Goal: Information Seeking & Learning: Find specific page/section

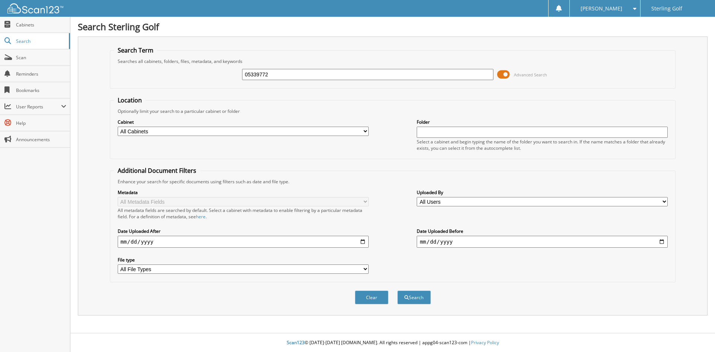
type input "05339772"
click at [397, 290] on button "Search" at bounding box center [414, 297] width 34 height 14
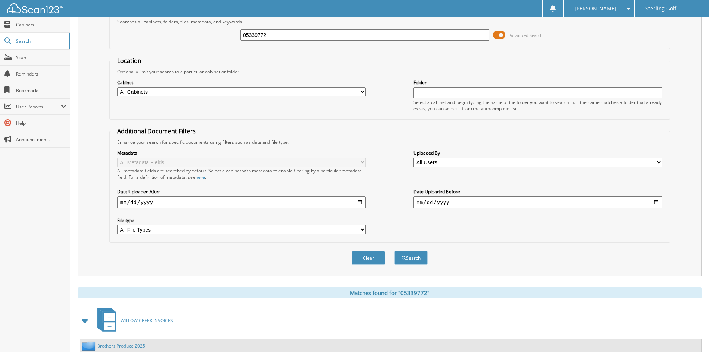
scroll to position [106, 0]
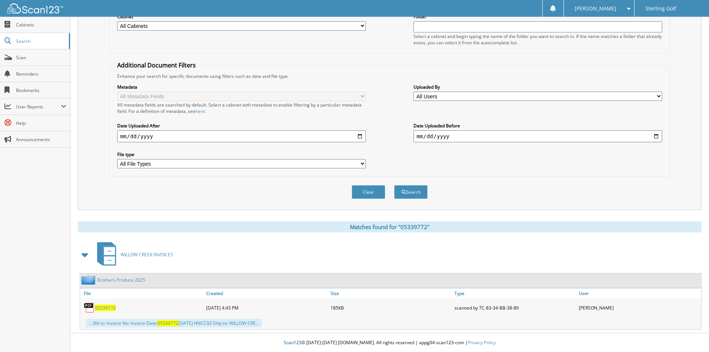
click at [138, 279] on link "Brothers Produce 2025" at bounding box center [121, 280] width 48 height 6
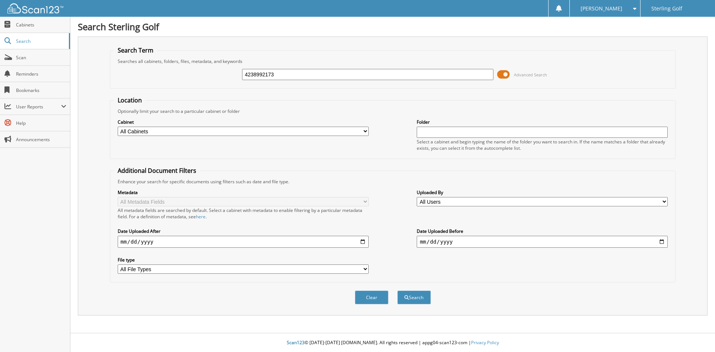
type input "4238992173"
click at [397, 290] on button "Search" at bounding box center [414, 297] width 34 height 14
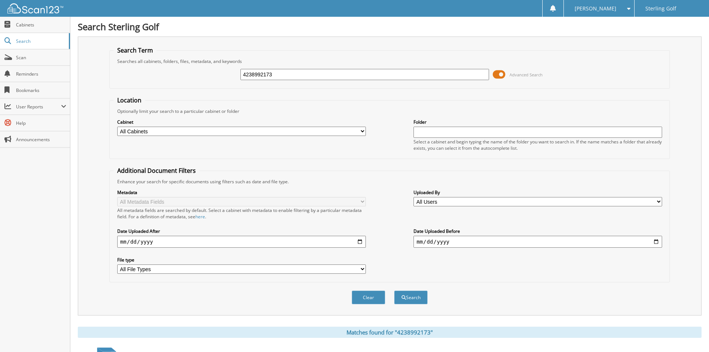
drag, startPoint x: 286, startPoint y: 74, endPoint x: 160, endPoint y: 68, distance: 126.7
click at [159, 69] on div "4238992173 Advanced Search" at bounding box center [390, 74] width 552 height 20
type input "19002539"
click at [394, 290] on button "Search" at bounding box center [411, 297] width 34 height 14
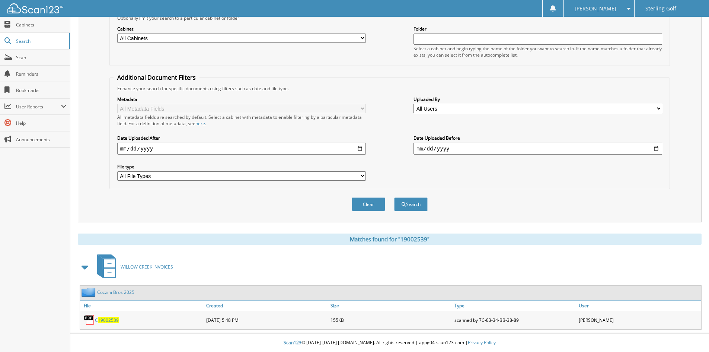
click at [128, 294] on link "Cozzini Bros 2025" at bounding box center [115, 292] width 37 height 6
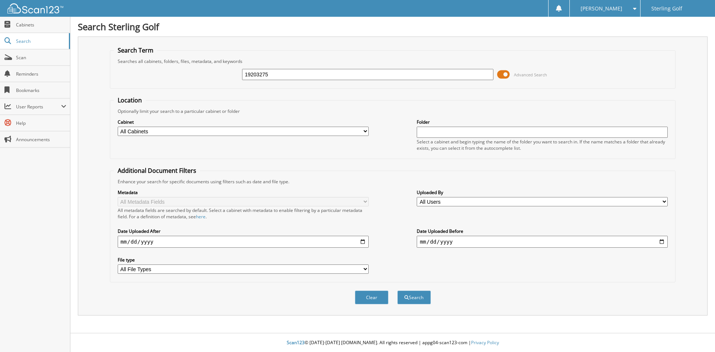
type input "19203275"
click at [397, 290] on button "Search" at bounding box center [414, 297] width 34 height 14
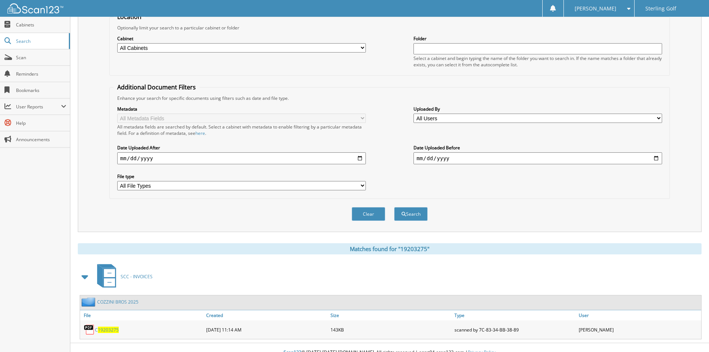
scroll to position [93, 0]
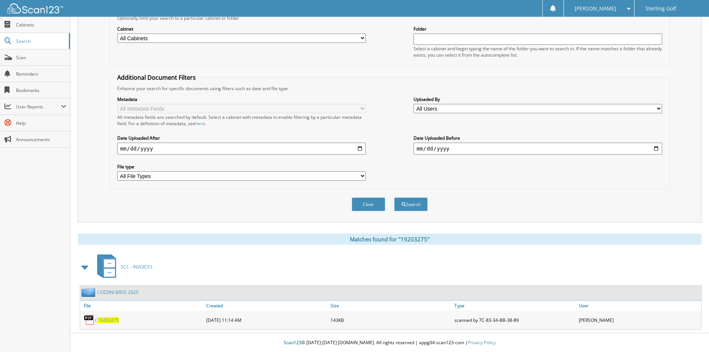
click at [131, 291] on link "COZZINI BROS 2025" at bounding box center [117, 292] width 41 height 6
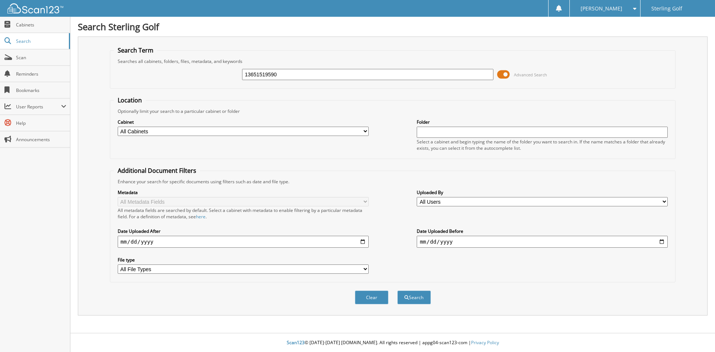
type input "13651519590"
click at [397, 290] on button "Search" at bounding box center [414, 297] width 34 height 14
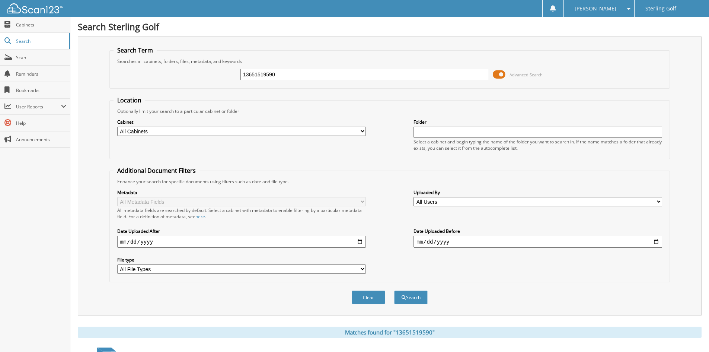
drag, startPoint x: 289, startPoint y: 72, endPoint x: 172, endPoint y: 67, distance: 117.8
click at [172, 67] on div "13651519590 Advanced Search" at bounding box center [390, 74] width 552 height 20
type input "400886"
click at [394, 290] on button "Search" at bounding box center [411, 297] width 34 height 14
drag, startPoint x: 264, startPoint y: 74, endPoint x: 253, endPoint y: 74, distance: 10.8
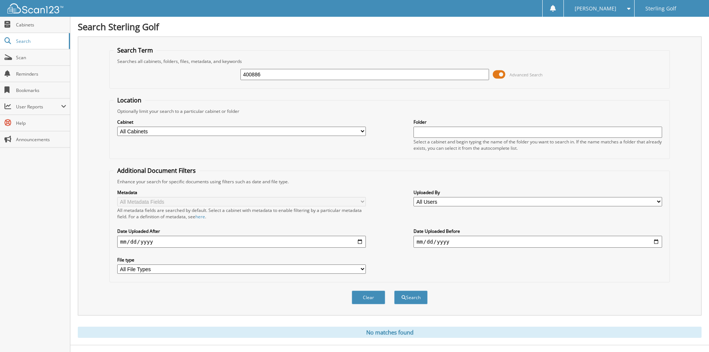
click at [253, 74] on input "400886" at bounding box center [364, 74] width 249 height 11
type input "400512"
click at [394, 290] on button "Search" at bounding box center [411, 297] width 34 height 14
drag, startPoint x: 280, startPoint y: 78, endPoint x: 134, endPoint y: 63, distance: 146.3
click at [134, 63] on fieldset "Search Term Searches all cabinets, folders, files, metadata, and keywords 40051…" at bounding box center [389, 67] width 561 height 42
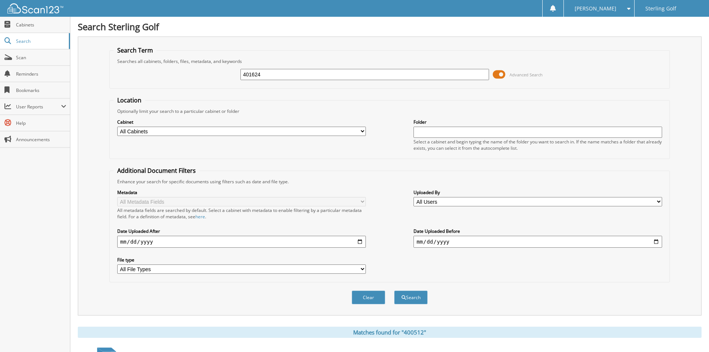
type input "401624"
click at [394, 290] on button "Search" at bounding box center [411, 297] width 34 height 14
drag, startPoint x: 270, startPoint y: 70, endPoint x: 155, endPoint y: 73, distance: 115.4
click at [155, 73] on div "401624 Advanced Search" at bounding box center [390, 74] width 552 height 20
type input "02055726"
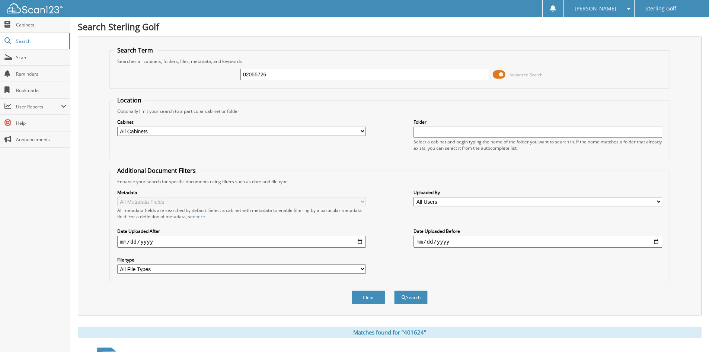
click at [394, 290] on button "Search" at bounding box center [411, 297] width 34 height 14
drag, startPoint x: 275, startPoint y: 71, endPoint x: 251, endPoint y: 72, distance: 25.0
click at [251, 72] on input "02055726" at bounding box center [364, 74] width 249 height 11
type input "02067293"
click at [394, 290] on button "Search" at bounding box center [411, 297] width 34 height 14
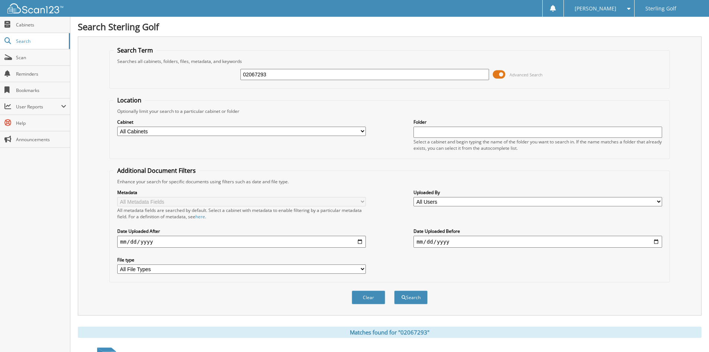
drag, startPoint x: 285, startPoint y: 73, endPoint x: 96, endPoint y: 65, distance: 189.7
click at [96, 65] on div "Search Term Searches all cabinets, folders, files, metadata, and keywords 02067…" at bounding box center [390, 175] width 624 height 279
type input "00037744"
click at [394, 290] on button "Search" at bounding box center [411, 297] width 34 height 14
drag, startPoint x: 273, startPoint y: 76, endPoint x: 117, endPoint y: 69, distance: 156.8
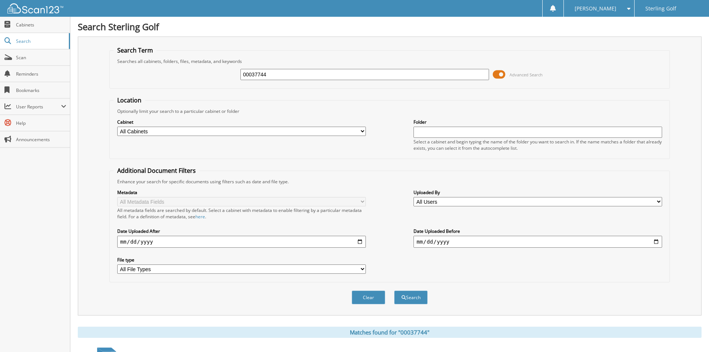
click at [117, 69] on div "00037744 Advanced Search" at bounding box center [390, 74] width 552 height 20
type input "00324896"
click at [394, 290] on button "Search" at bounding box center [411, 297] width 34 height 14
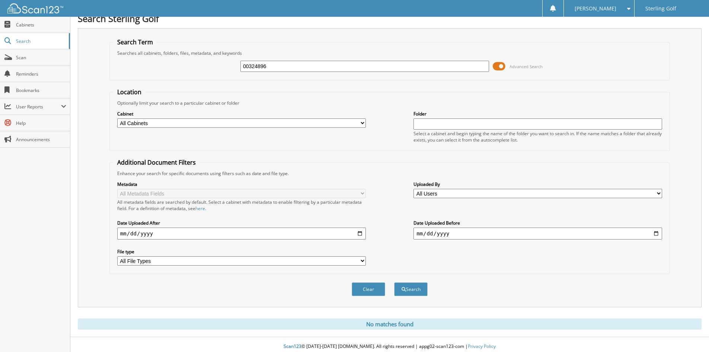
scroll to position [12, 0]
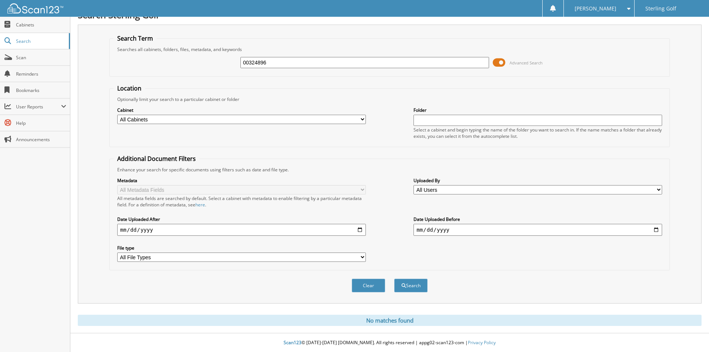
drag, startPoint x: 284, startPoint y: 62, endPoint x: 126, endPoint y: 48, distance: 158.9
click at [127, 48] on fieldset "Search Term Searches all cabinets, folders, files, metadata, and keywords 00324…" at bounding box center [389, 55] width 561 height 42
type input "0098674427"
click at [394, 278] on button "Search" at bounding box center [411, 285] width 34 height 14
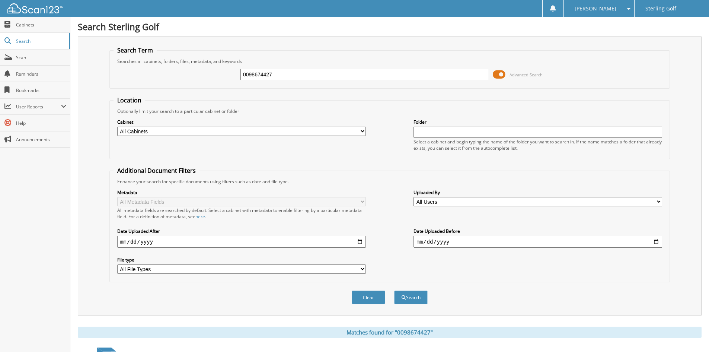
drag, startPoint x: 277, startPoint y: 72, endPoint x: 190, endPoint y: 63, distance: 87.3
click at [190, 63] on fieldset "Search Term Searches all cabinets, folders, files, metadata, and keywords 00986…" at bounding box center [389, 67] width 561 height 42
type input "0098749761"
click at [394, 290] on button "Search" at bounding box center [411, 297] width 34 height 14
drag, startPoint x: 275, startPoint y: 79, endPoint x: 154, endPoint y: 71, distance: 121.2
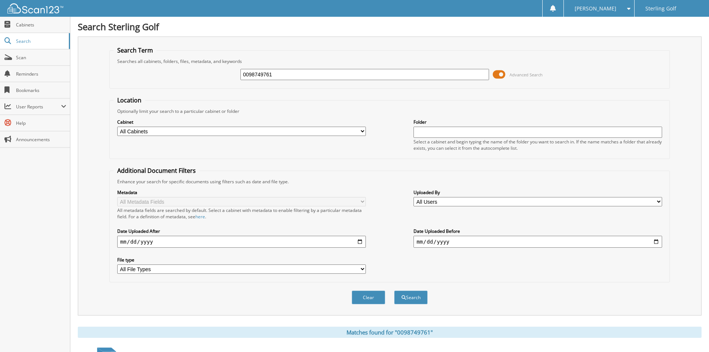
click at [154, 71] on div "0098749761 Advanced Search" at bounding box center [390, 74] width 552 height 20
type input "0098741480"
click at [394, 290] on button "Search" at bounding box center [411, 297] width 34 height 14
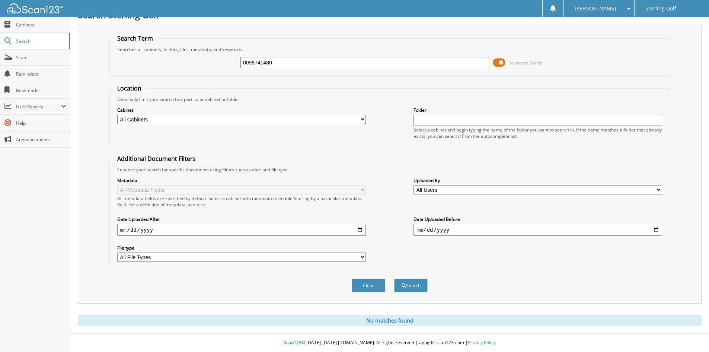
drag, startPoint x: 280, startPoint y: 62, endPoint x: 251, endPoint y: 62, distance: 28.3
click at [251, 62] on input "0098741480" at bounding box center [364, 62] width 249 height 11
type input "0098780116"
click at [394, 278] on button "Search" at bounding box center [411, 285] width 34 height 14
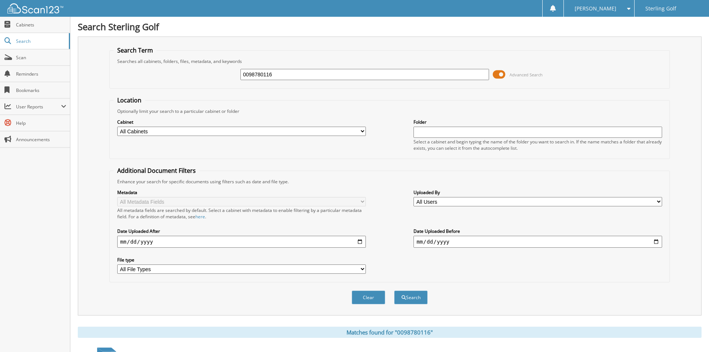
drag, startPoint x: 280, startPoint y: 75, endPoint x: 251, endPoint y: 69, distance: 29.3
click at [251, 69] on input "0098780116" at bounding box center [364, 74] width 249 height 11
type input "0098795070"
click at [394, 290] on button "Search" at bounding box center [411, 297] width 34 height 14
drag, startPoint x: 284, startPoint y: 73, endPoint x: 244, endPoint y: 73, distance: 40.6
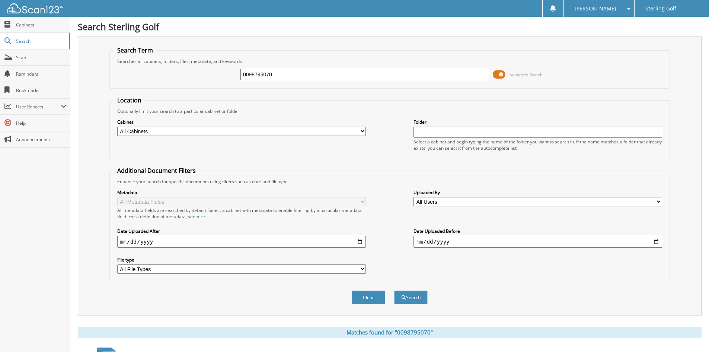
click at [244, 73] on input "0098795070" at bounding box center [364, 74] width 249 height 11
type input "05310587"
click at [394, 290] on button "Search" at bounding box center [411, 297] width 34 height 14
drag, startPoint x: 272, startPoint y: 75, endPoint x: 255, endPoint y: 74, distance: 17.5
click at [255, 74] on input "05310587" at bounding box center [364, 74] width 249 height 11
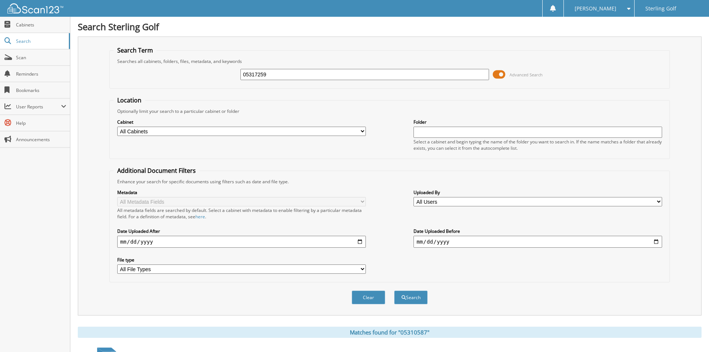
type input "05317259"
click at [394, 290] on button "Search" at bounding box center [411, 297] width 34 height 14
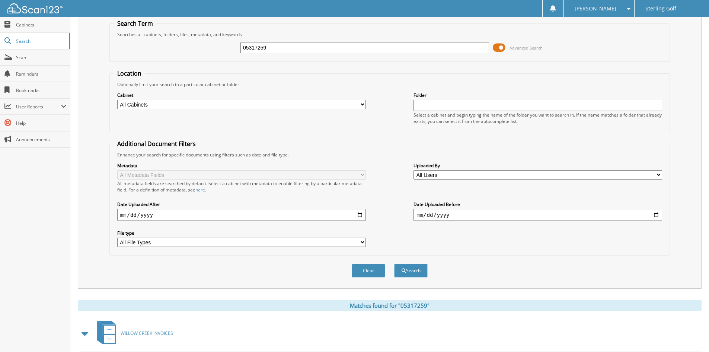
scroll to position [26, 0]
drag, startPoint x: 282, startPoint y: 46, endPoint x: 252, endPoint y: 49, distance: 30.7
click at [252, 49] on input "05317259" at bounding box center [364, 48] width 249 height 11
type input "05324016"
click at [394, 264] on button "Search" at bounding box center [411, 271] width 34 height 14
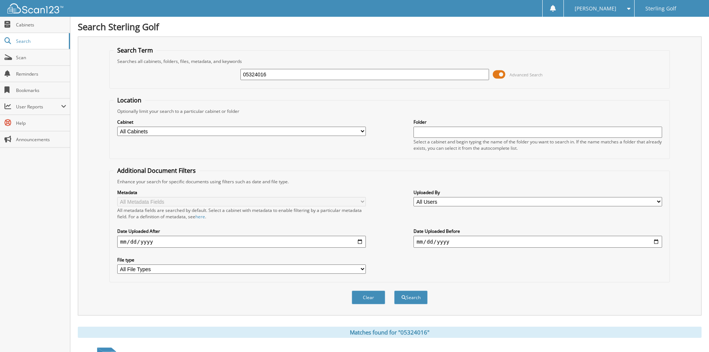
click at [275, 78] on input "05324016" at bounding box center [364, 74] width 249 height 11
type input "05328130"
click at [394, 290] on button "Search" at bounding box center [411, 297] width 34 height 14
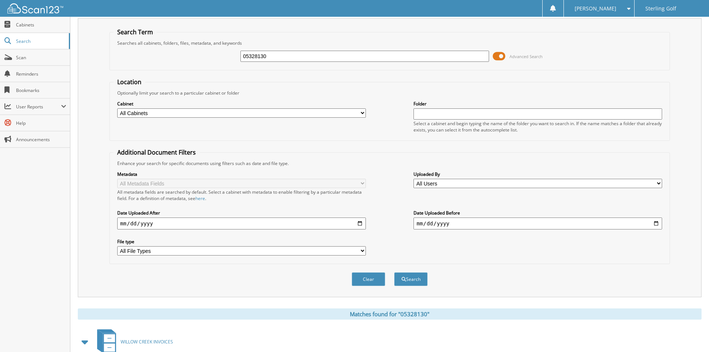
scroll to position [3, 0]
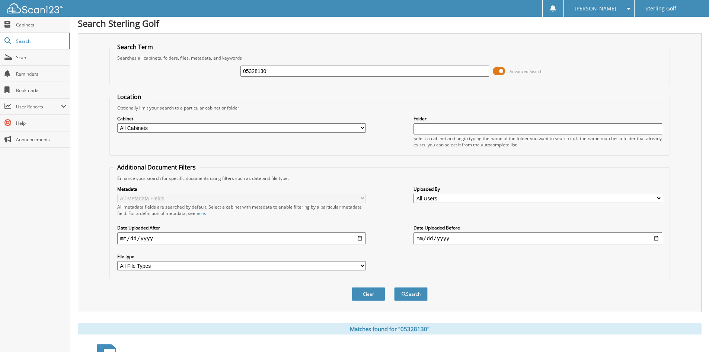
drag, startPoint x: 275, startPoint y: 71, endPoint x: 251, endPoint y: 69, distance: 25.0
click at [251, 69] on input "05328130" at bounding box center [364, 71] width 249 height 11
type input "05332920"
click at [394, 287] on button "Search" at bounding box center [411, 294] width 34 height 14
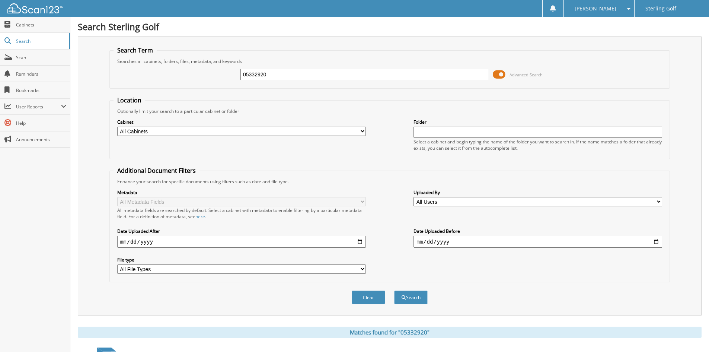
click at [285, 76] on input "05332920" at bounding box center [364, 74] width 249 height 11
type input "05339772"
click at [394, 290] on button "Search" at bounding box center [411, 297] width 34 height 14
drag, startPoint x: 267, startPoint y: 76, endPoint x: 166, endPoint y: 68, distance: 101.1
click at [166, 68] on div "05339772 Advanced Search" at bounding box center [390, 74] width 552 height 20
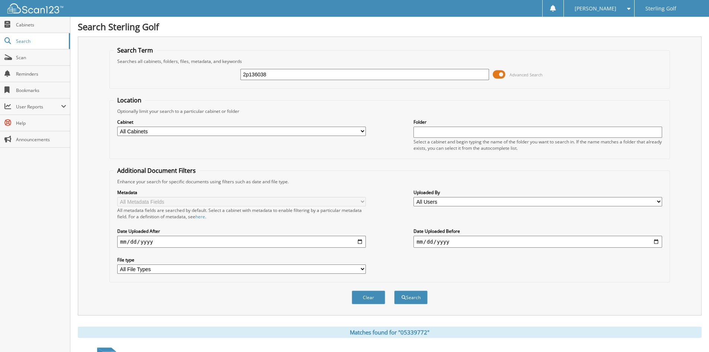
type input "2p136038"
click at [394, 290] on button "Search" at bounding box center [411, 297] width 34 height 14
drag, startPoint x: 286, startPoint y: 70, endPoint x: 161, endPoint y: 73, distance: 124.4
click at [164, 74] on div "2p136038 Advanced Search" at bounding box center [390, 74] width 552 height 20
type input "7a015939"
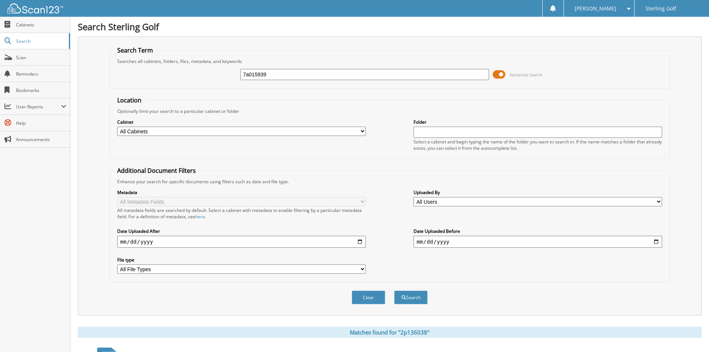
click at [394, 290] on button "Search" at bounding box center [411, 297] width 34 height 14
drag, startPoint x: 281, startPoint y: 77, endPoint x: 176, endPoint y: 69, distance: 106.0
click at [176, 69] on div "7a015939 Advanced Search" at bounding box center [390, 74] width 552 height 20
type input "2p136264"
click at [394, 290] on button "Search" at bounding box center [411, 297] width 34 height 14
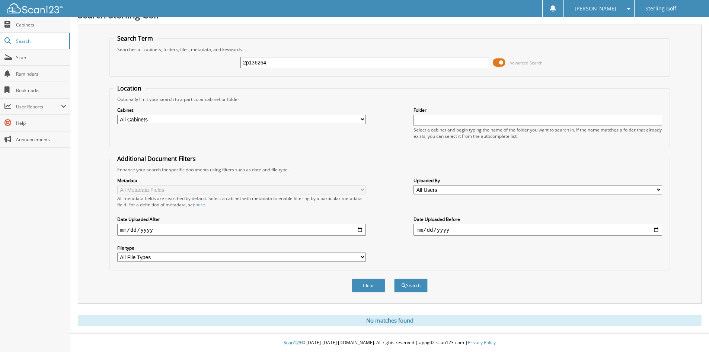
scroll to position [3, 0]
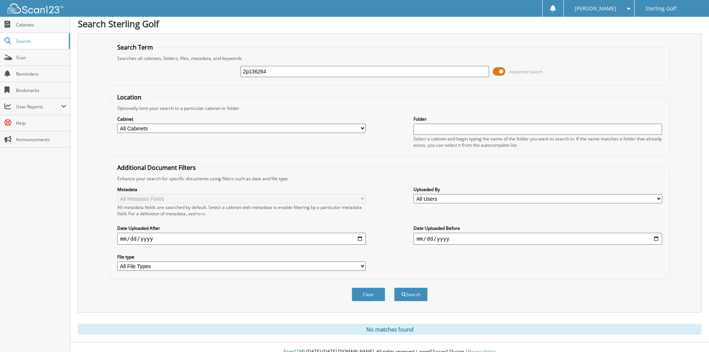
click at [271, 71] on input "2p136264" at bounding box center [364, 71] width 249 height 11
type input "2p136304"
click at [394, 287] on button "Search" at bounding box center [411, 294] width 34 height 14
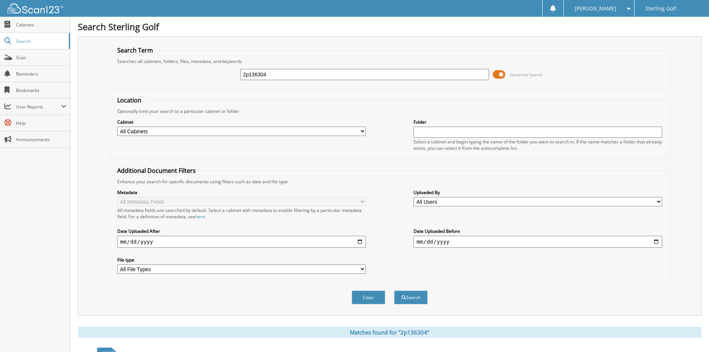
drag, startPoint x: 277, startPoint y: 76, endPoint x: 86, endPoint y: 83, distance: 191.5
click at [86, 83] on div "Search Term Searches all cabinets, folders, files, metadata, and keywords 2p136…" at bounding box center [390, 175] width 624 height 279
type input "0138174"
click at [394, 290] on button "Search" at bounding box center [411, 297] width 34 height 14
drag, startPoint x: 280, startPoint y: 76, endPoint x: 131, endPoint y: 70, distance: 149.8
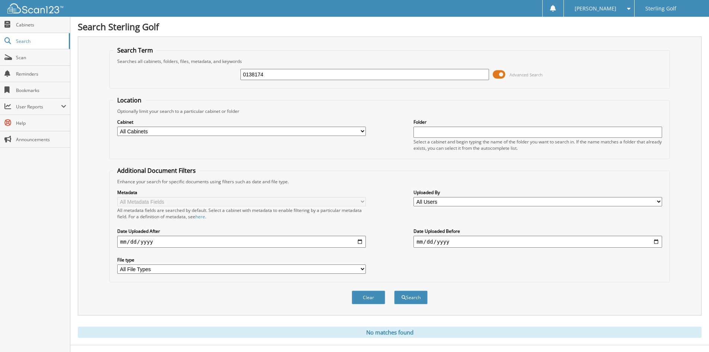
click at [131, 70] on div "0138174 Advanced Search" at bounding box center [390, 74] width 552 height 20
type input "0140211"
click at [394, 290] on button "Search" at bounding box center [411, 297] width 34 height 14
drag, startPoint x: 268, startPoint y: 75, endPoint x: 151, endPoint y: 58, distance: 118.1
click at [151, 58] on fieldset "Search Term Searches all cabinets, folders, files, metadata, and keywords 01402…" at bounding box center [389, 67] width 561 height 42
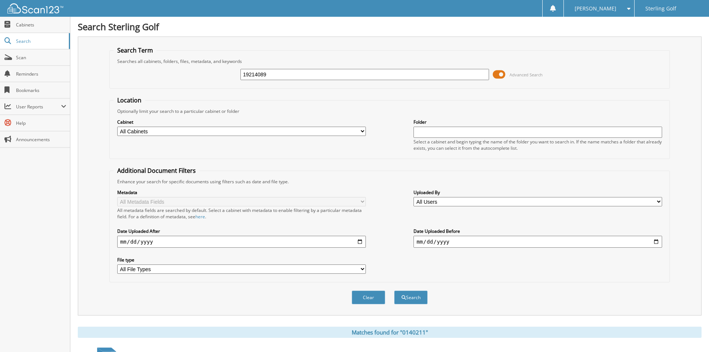
type input "19214089"
click at [394, 290] on button "Search" at bounding box center [411, 297] width 34 height 14
drag, startPoint x: 273, startPoint y: 75, endPoint x: 144, endPoint y: 71, distance: 128.9
click at [144, 71] on div "19214089 Advanced Search" at bounding box center [390, 74] width 552 height 20
type input "19183727"
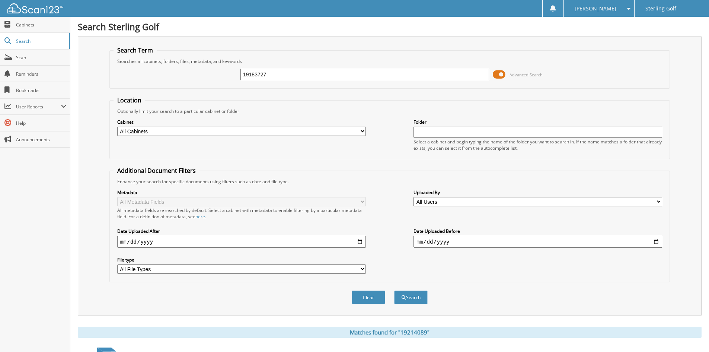
click at [394, 290] on button "Search" at bounding box center [411, 297] width 34 height 14
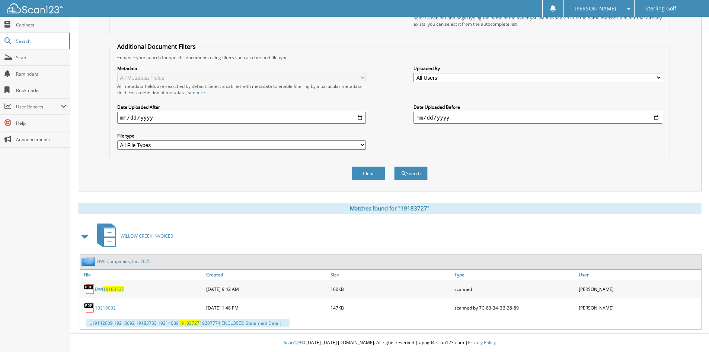
scroll to position [124, 0]
click at [125, 261] on link "BWI Companies, Inc. 2025" at bounding box center [124, 261] width 54 height 6
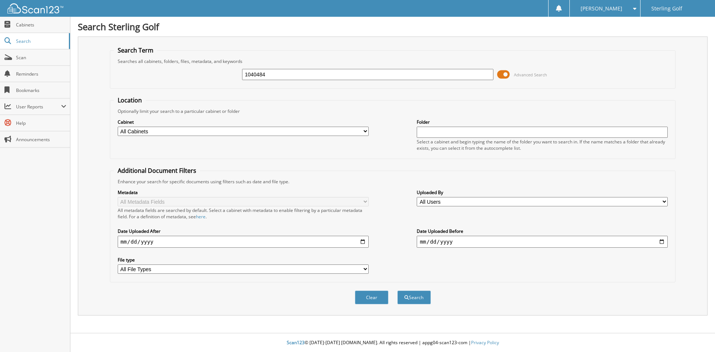
type input "1040484"
click at [397, 290] on button "Search" at bounding box center [414, 297] width 34 height 14
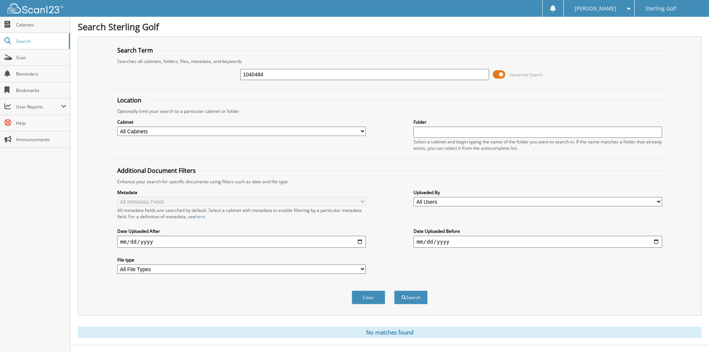
scroll to position [12, 0]
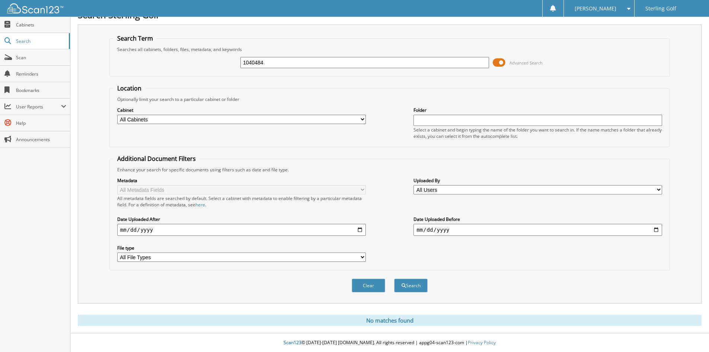
drag, startPoint x: 270, startPoint y: 63, endPoint x: 185, endPoint y: 59, distance: 85.3
click at [185, 59] on div "1040484 Advanced Search" at bounding box center [390, 62] width 552 height 20
type input "1140941"
click at [394, 278] on button "Search" at bounding box center [411, 285] width 34 height 14
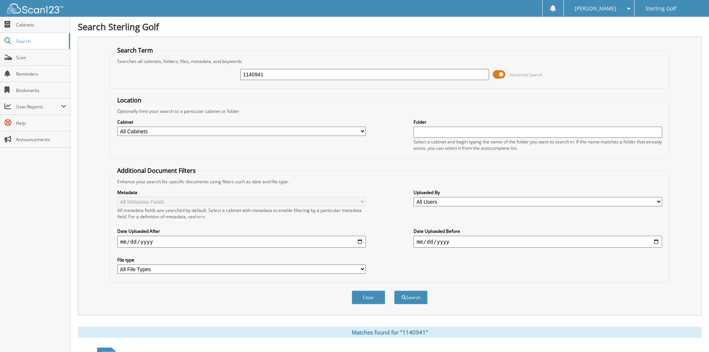
drag, startPoint x: 267, startPoint y: 73, endPoint x: 252, endPoint y: 74, distance: 14.9
click at [252, 74] on input "1140941" at bounding box center [364, 74] width 249 height 11
type input "1147608"
click at [394, 290] on button "Search" at bounding box center [411, 297] width 34 height 14
drag, startPoint x: 263, startPoint y: 75, endPoint x: 185, endPoint y: 64, distance: 78.9
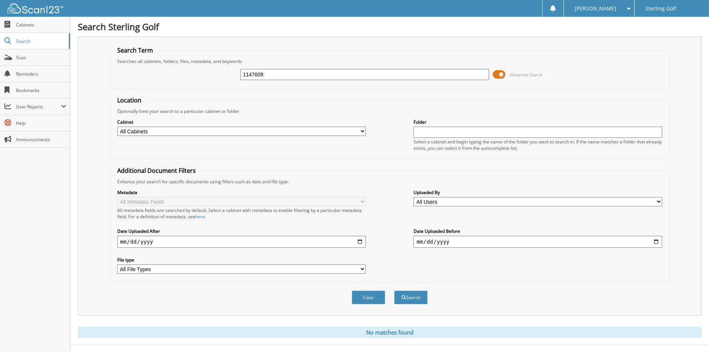
click at [185, 64] on div "1147608 Advanced Search" at bounding box center [390, 74] width 552 height 20
type input "204728"
click at [394, 290] on button "Search" at bounding box center [411, 297] width 34 height 14
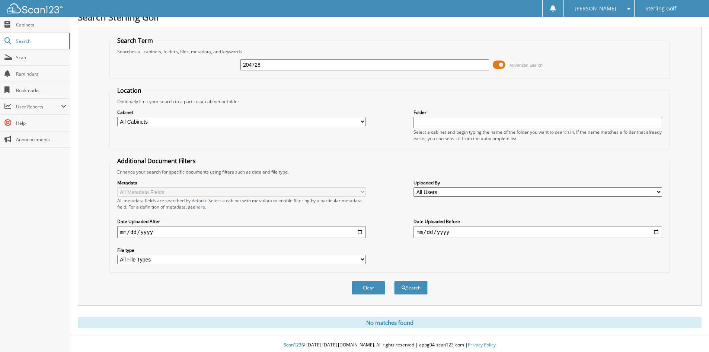
scroll to position [12, 0]
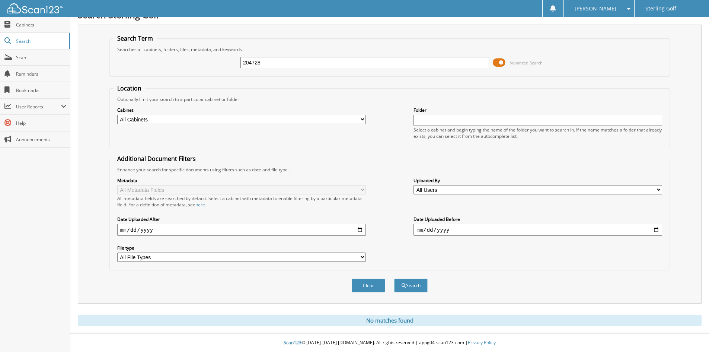
drag, startPoint x: 281, startPoint y: 61, endPoint x: 133, endPoint y: 62, distance: 148.5
click at [133, 62] on div "204728 Advanced Search" at bounding box center [390, 62] width 552 height 20
type input "1192085"
click at [394, 278] on button "Search" at bounding box center [411, 285] width 34 height 14
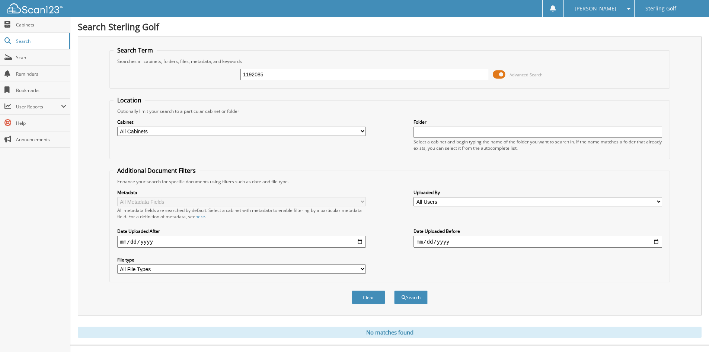
drag, startPoint x: 268, startPoint y: 75, endPoint x: 252, endPoint y: 76, distance: 15.6
click at [252, 76] on input "1192085" at bounding box center [364, 74] width 249 height 11
type input "1192450"
click at [394, 290] on button "Search" at bounding box center [411, 297] width 34 height 14
drag, startPoint x: 277, startPoint y: 76, endPoint x: 160, endPoint y: 83, distance: 117.1
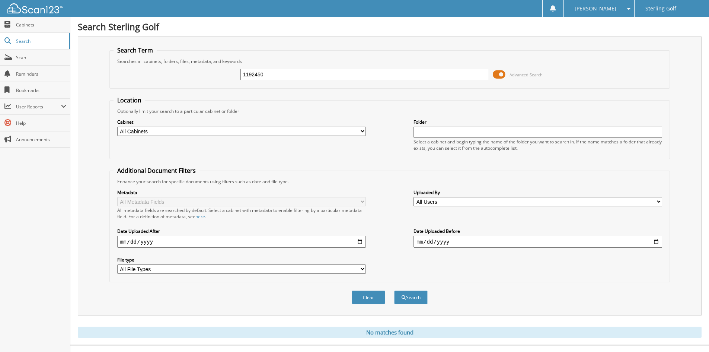
click at [160, 83] on div "1192450 Advanced Search" at bounding box center [390, 74] width 552 height 20
type input "00248794"
click at [394, 290] on button "Search" at bounding box center [411, 297] width 34 height 14
drag, startPoint x: 270, startPoint y: 75, endPoint x: 215, endPoint y: 71, distance: 55.2
click at [215, 71] on div "00248794 Advanced Search" at bounding box center [390, 74] width 552 height 20
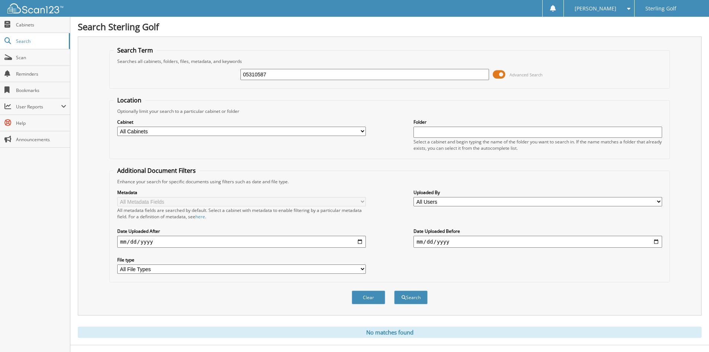
type input "05310587"
click at [394, 290] on button "Search" at bounding box center [411, 297] width 34 height 14
drag, startPoint x: 284, startPoint y: 76, endPoint x: 179, endPoint y: 74, distance: 105.4
click at [179, 74] on div "05310587 Advanced Search" at bounding box center [390, 74] width 552 height 20
type input "4233137177"
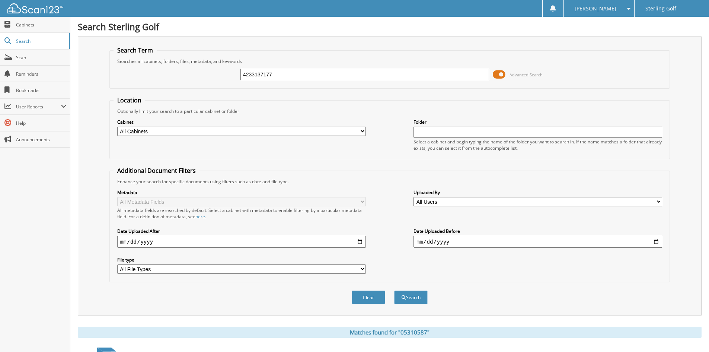
click at [394, 290] on button "Search" at bounding box center [411, 297] width 34 height 14
drag, startPoint x: 278, startPoint y: 72, endPoint x: 184, endPoint y: 55, distance: 95.8
click at [184, 55] on fieldset "Search Term Searches all cabinets, folders, files, metadata, and keywords 42331…" at bounding box center [389, 67] width 561 height 42
type input "1151092"
click at [394, 290] on button "Search" at bounding box center [411, 297] width 34 height 14
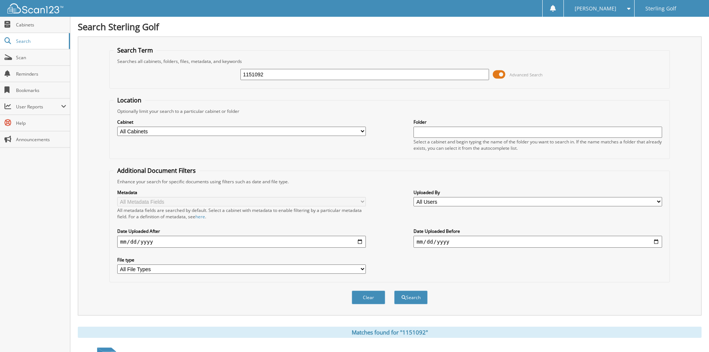
drag, startPoint x: 271, startPoint y: 79, endPoint x: 154, endPoint y: 74, distance: 117.0
click at [154, 74] on div "1151092 Advanced Search" at bounding box center [390, 74] width 552 height 20
type input "2163091"
click at [394, 290] on button "Search" at bounding box center [411, 297] width 34 height 14
drag, startPoint x: 274, startPoint y: 77, endPoint x: 180, endPoint y: 64, distance: 94.3
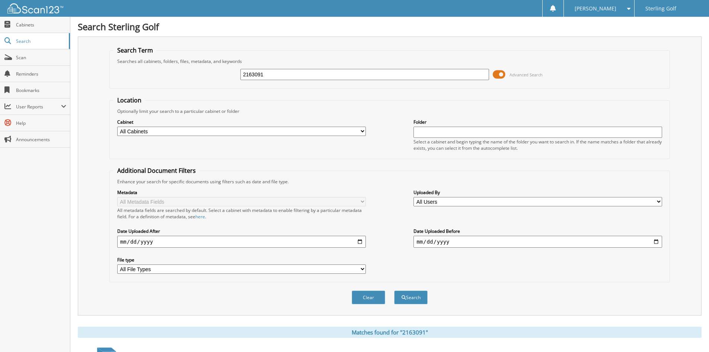
click at [180, 64] on fieldset "Search Term Searches all cabinets, folders, files, metadata, and keywords 21630…" at bounding box center [389, 67] width 561 height 42
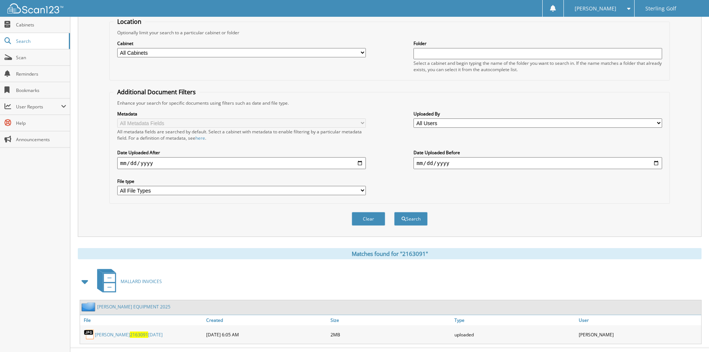
scroll to position [93, 0]
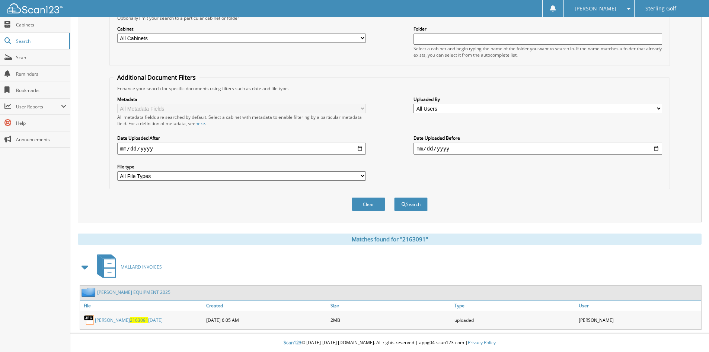
click at [134, 293] on link "[PERSON_NAME] EQUIPMENT 2025" at bounding box center [133, 292] width 73 height 6
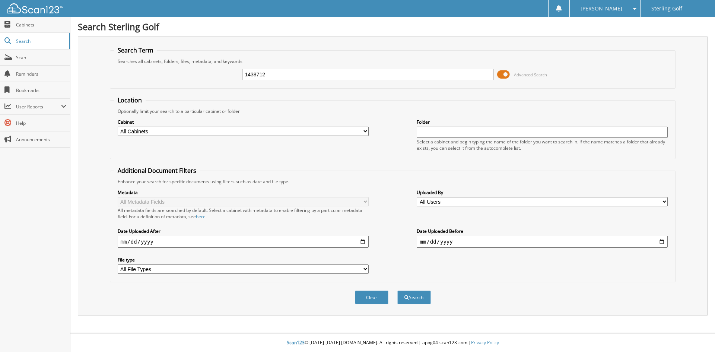
type input "1438712"
click at [397, 290] on button "Search" at bounding box center [414, 297] width 34 height 14
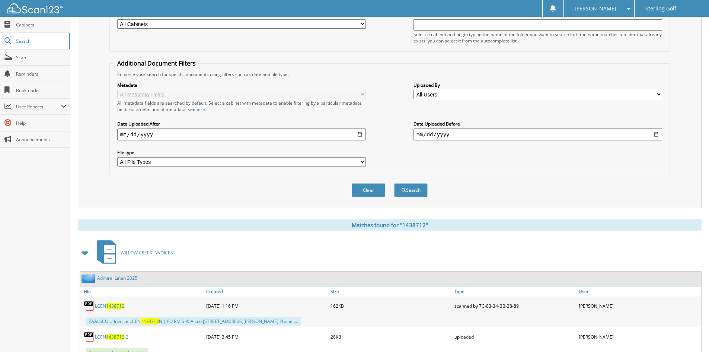
scroll to position [168, 0]
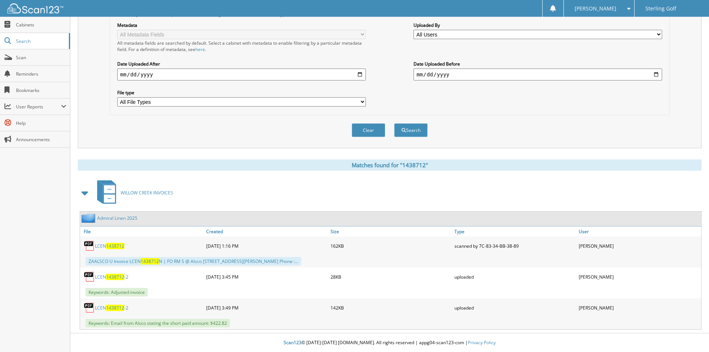
click at [118, 221] on link "Admiral Linen 2025" at bounding box center [117, 218] width 40 height 6
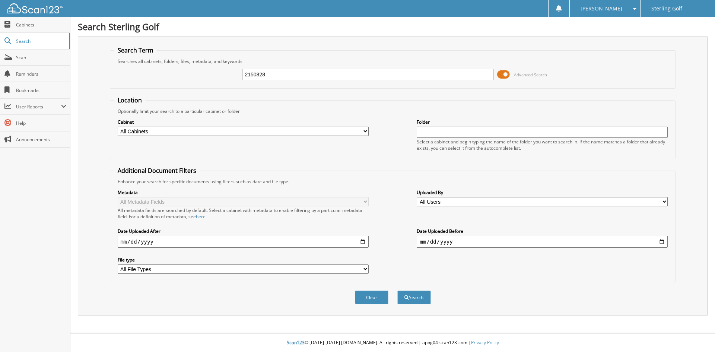
type input "2150828"
click at [397, 290] on button "Search" at bounding box center [414, 297] width 34 height 14
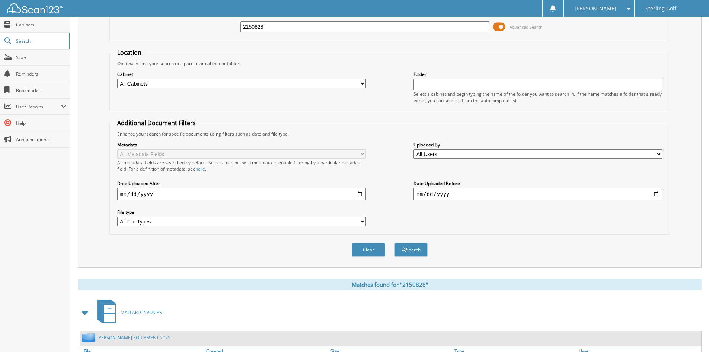
scroll to position [118, 0]
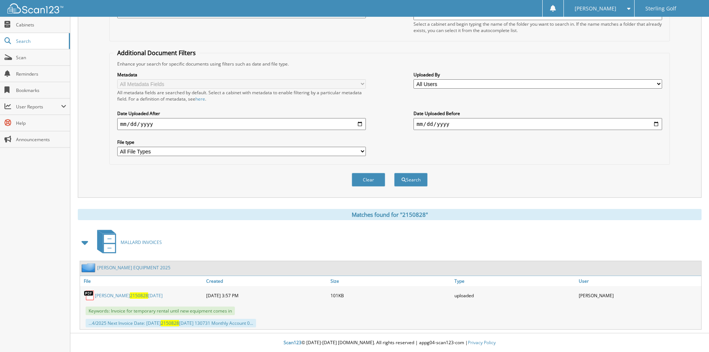
click at [124, 267] on link "[PERSON_NAME] EQUIPMENT 2025" at bounding box center [133, 267] width 73 height 6
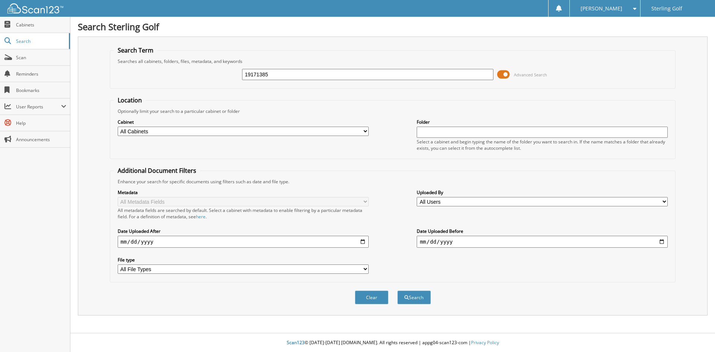
type input "19171385"
click at [397, 290] on button "Search" at bounding box center [414, 297] width 34 height 14
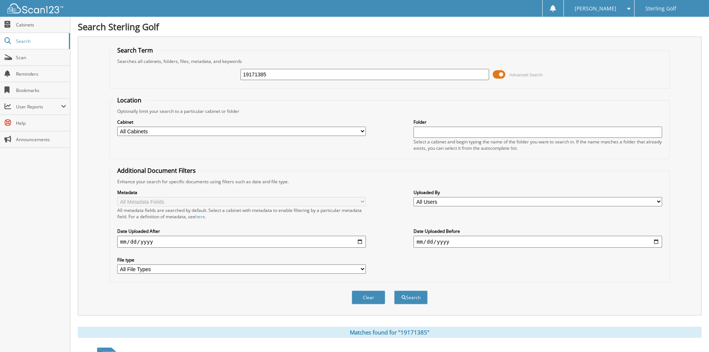
drag, startPoint x: 288, startPoint y: 77, endPoint x: 149, endPoint y: 74, distance: 139.6
click at [149, 74] on div "19171385 Advanced Search" at bounding box center [390, 74] width 552 height 20
type input "19142265"
click at [394, 290] on button "Search" at bounding box center [411, 297] width 34 height 14
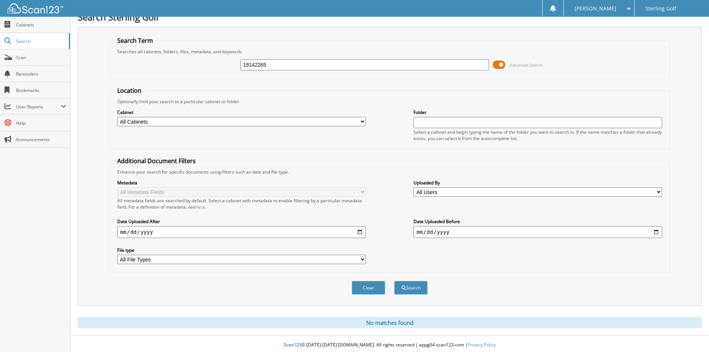
scroll to position [12, 0]
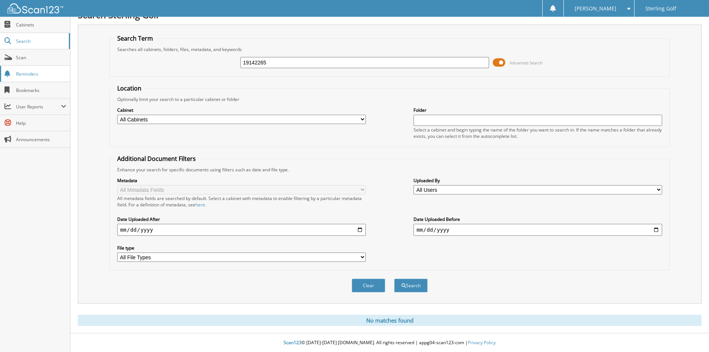
drag, startPoint x: 274, startPoint y: 63, endPoint x: 29, endPoint y: 77, distance: 245.7
click at [43, 68] on body "Tiffany H. Settings Logout Sterling Golf Close Cabinets Search Scan" at bounding box center [354, 170] width 709 height 364
type input "1040484"
click at [394, 278] on button "Search" at bounding box center [411, 285] width 34 height 14
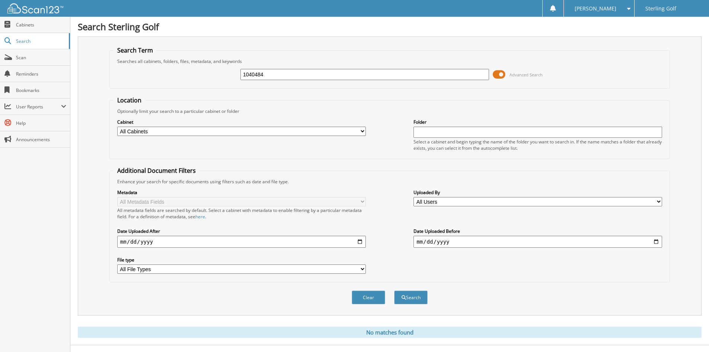
drag, startPoint x: 276, startPoint y: 78, endPoint x: 162, endPoint y: 74, distance: 114.7
click at [162, 74] on div "1040484 Advanced Search" at bounding box center [390, 74] width 552 height 20
type input "2p134056"
click at [394, 290] on button "Search" at bounding box center [411, 297] width 34 height 14
drag, startPoint x: 272, startPoint y: 73, endPoint x: 121, endPoint y: 73, distance: 150.8
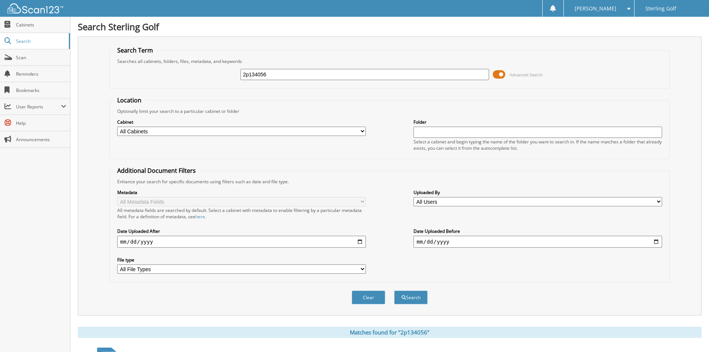
click at [121, 73] on div "2p134056 Advanced Search" at bounding box center [390, 74] width 552 height 20
type input "19749110"
click at [394, 290] on button "Search" at bounding box center [411, 297] width 34 height 14
drag, startPoint x: 277, startPoint y: 72, endPoint x: 93, endPoint y: 76, distance: 183.9
click at [105, 75] on div "Search Term Searches all cabinets, folders, files, metadata, and keywords 19749…" at bounding box center [390, 175] width 624 height 279
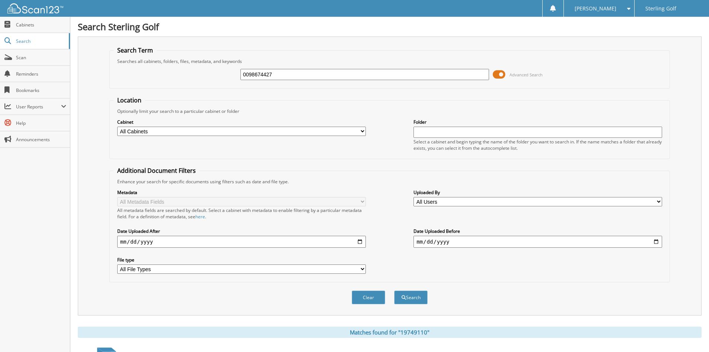
type input "0098674427"
click at [394, 290] on button "Search" at bounding box center [411, 297] width 34 height 14
drag, startPoint x: 306, startPoint y: 74, endPoint x: 129, endPoint y: 70, distance: 177.2
click at [129, 70] on div "0098674427 Advanced Search" at bounding box center [390, 74] width 552 height 20
type input "2150828"
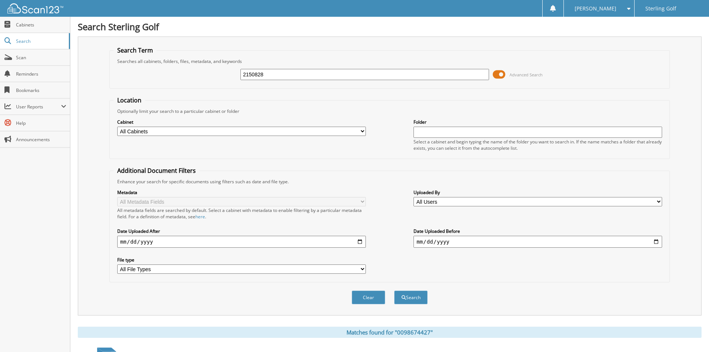
click at [394, 290] on button "Search" at bounding box center [411, 297] width 34 height 14
drag, startPoint x: 264, startPoint y: 73, endPoint x: 134, endPoint y: 70, distance: 129.9
click at [135, 76] on div "2150828 Advanced Search" at bounding box center [390, 74] width 552 height 20
type input "05299621"
click at [394, 290] on button "Search" at bounding box center [411, 297] width 34 height 14
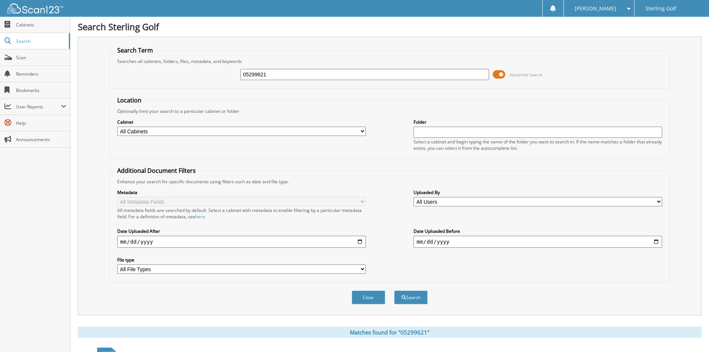
drag, startPoint x: 268, startPoint y: 75, endPoint x: 140, endPoint y: 67, distance: 128.3
click at [140, 67] on div "05299621 Advanced Search" at bounding box center [390, 74] width 552 height 20
type input "98677084"
click at [394, 290] on button "Search" at bounding box center [411, 297] width 34 height 14
drag, startPoint x: 278, startPoint y: 75, endPoint x: 176, endPoint y: 68, distance: 102.3
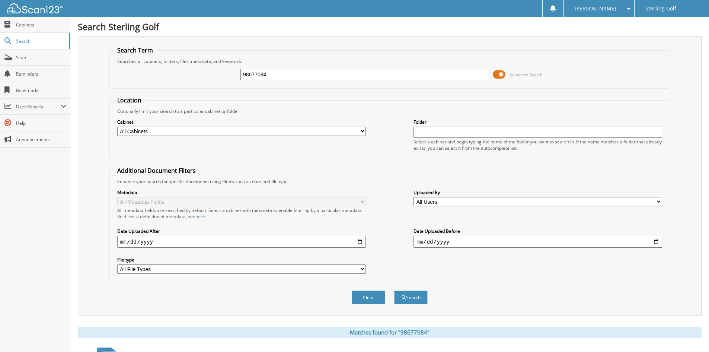
click at [176, 68] on div "98677084 Advanced Search" at bounding box center [390, 74] width 552 height 20
type input "98601756"
click at [394, 290] on button "Search" at bounding box center [411, 297] width 34 height 14
drag, startPoint x: 275, startPoint y: 76, endPoint x: 49, endPoint y: 72, distance: 226.4
click at [49, 72] on body "[PERSON_NAME] Settings Logout Sterling Golf Close Cabinets Search Scan" at bounding box center [354, 222] width 709 height 445
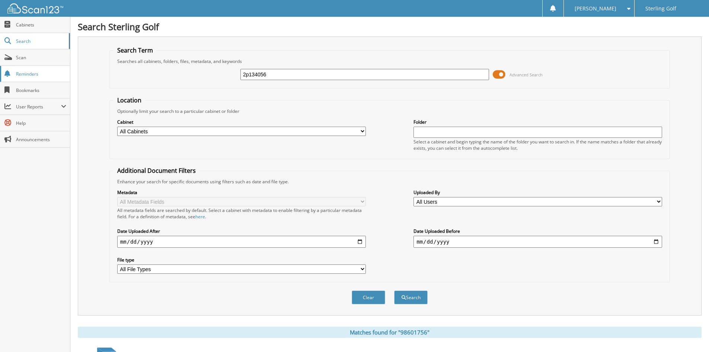
type input "2p134056"
click at [394, 290] on button "Search" at bounding box center [411, 297] width 34 height 14
drag, startPoint x: 275, startPoint y: 74, endPoint x: 191, endPoint y: 64, distance: 84.3
click at [191, 64] on div "2p134056 Advanced Search" at bounding box center [390, 74] width 552 height 20
type input "1040484"
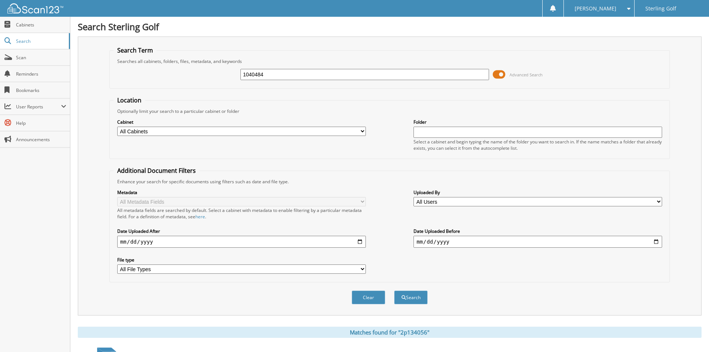
click at [394, 290] on button "Search" at bounding box center [411, 297] width 34 height 14
drag, startPoint x: 296, startPoint y: 74, endPoint x: 151, endPoint y: 67, distance: 144.6
click at [151, 67] on div "1040484 Advanced Search" at bounding box center [390, 74] width 552 height 20
type input "19071654"
click at [394, 290] on button "Search" at bounding box center [411, 297] width 34 height 14
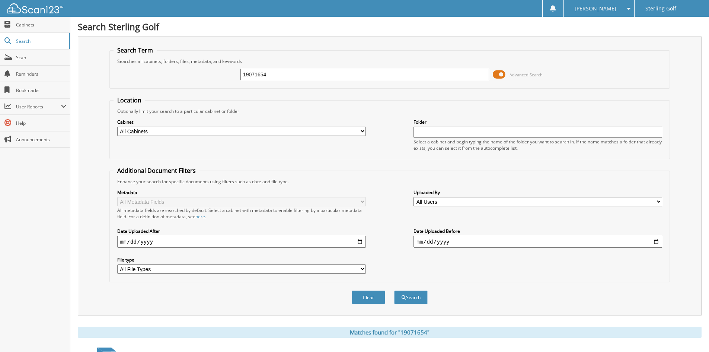
drag, startPoint x: 288, startPoint y: 75, endPoint x: 73, endPoint y: 64, distance: 215.4
click at [73, 64] on div "Search Sterling Golf Search Term Searches all cabinets, folders, files, metadat…" at bounding box center [389, 277] width 639 height 555
type input "626845"
click at [394, 290] on button "Search" at bounding box center [411, 297] width 34 height 14
drag, startPoint x: 271, startPoint y: 75, endPoint x: 164, endPoint y: 80, distance: 106.9
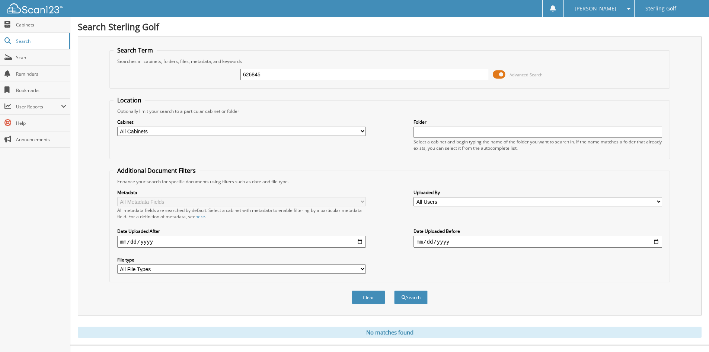
click at [164, 80] on div "626845 Advanced Search" at bounding box center [390, 74] width 552 height 20
type input "0872546"
click at [394, 290] on button "Search" at bounding box center [411, 297] width 34 height 14
drag, startPoint x: 268, startPoint y: 73, endPoint x: 124, endPoint y: 72, distance: 144.8
click at [124, 72] on div "0872546 Advanced Search" at bounding box center [390, 74] width 552 height 20
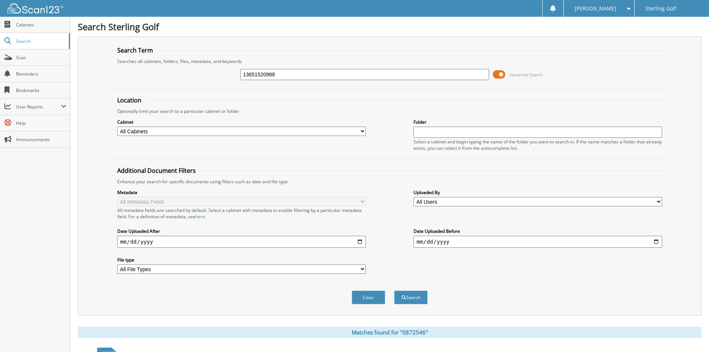
type input "13651520988"
click at [394, 290] on button "Search" at bounding box center [411, 297] width 34 height 14
drag, startPoint x: 227, startPoint y: 69, endPoint x: 144, endPoint y: 67, distance: 83.8
click at [144, 67] on div "13651520988 Advanced Search" at bounding box center [390, 74] width 552 height 20
type input "558754"
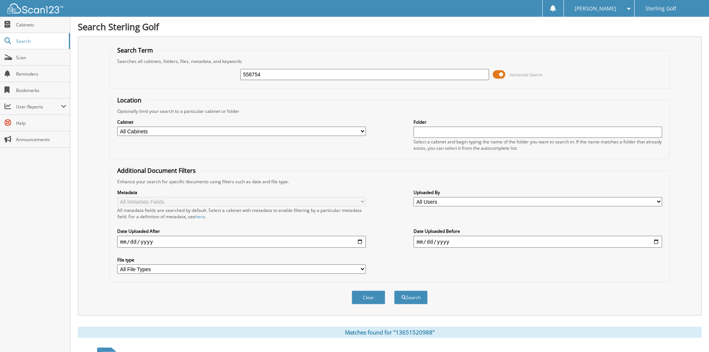
click at [394, 290] on button "Search" at bounding box center [411, 297] width 34 height 14
click at [263, 76] on input "558754" at bounding box center [364, 74] width 249 height 11
type input "563978"
click at [394, 290] on button "Search" at bounding box center [411, 297] width 34 height 14
drag, startPoint x: 269, startPoint y: 72, endPoint x: 170, endPoint y: 77, distance: 98.8
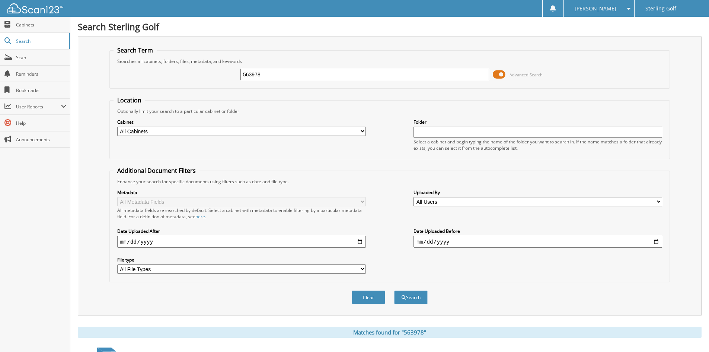
click at [170, 77] on div "563978 Advanced Search" at bounding box center [390, 74] width 552 height 20
type input "18703951"
click at [394, 290] on button "Search" at bounding box center [411, 297] width 34 height 14
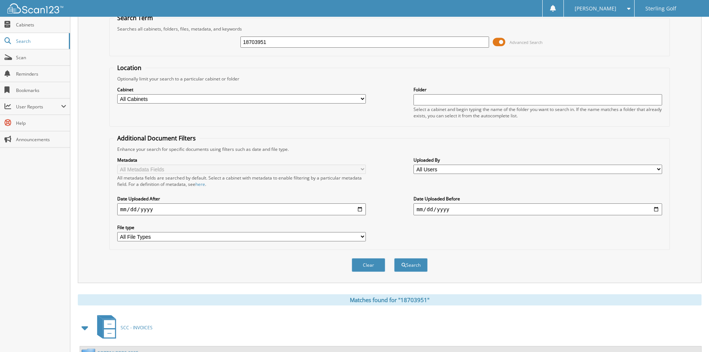
scroll to position [93, 0]
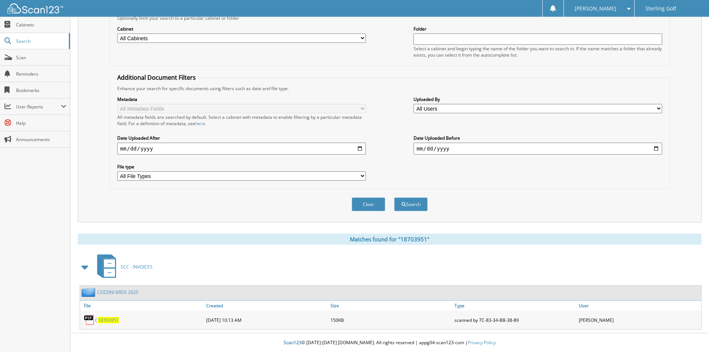
click at [121, 292] on link "COZZINI BROS 2025" at bounding box center [117, 292] width 41 height 6
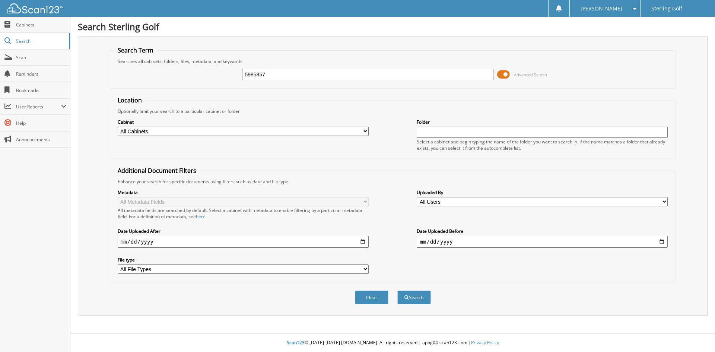
type input "5985857"
click at [397, 290] on button "Search" at bounding box center [414, 297] width 34 height 14
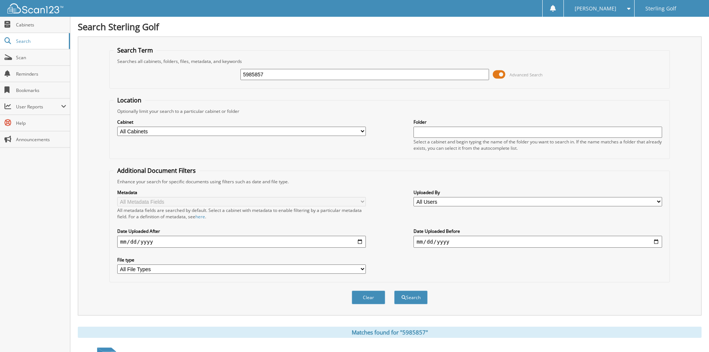
drag, startPoint x: 272, startPoint y: 73, endPoint x: 246, endPoint y: 73, distance: 26.4
click at [246, 73] on input "5985857" at bounding box center [364, 74] width 249 height 11
type input "5985858"
click at [394, 290] on button "Search" at bounding box center [411, 297] width 34 height 14
drag, startPoint x: 272, startPoint y: 74, endPoint x: 193, endPoint y: 67, distance: 79.6
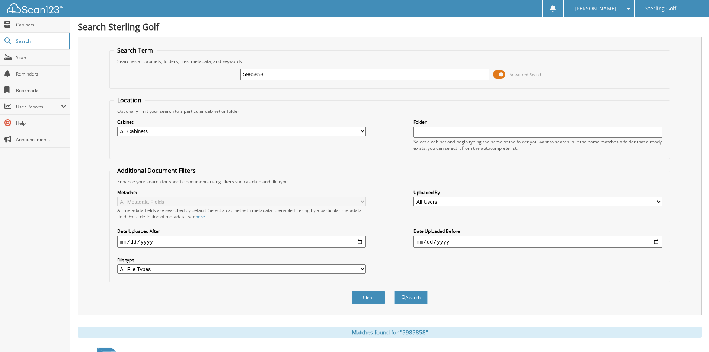
click at [193, 67] on div "5985858 Advanced Search" at bounding box center [390, 74] width 552 height 20
type input "19185569"
click at [394, 290] on button "Search" at bounding box center [411, 297] width 34 height 14
drag, startPoint x: 256, startPoint y: 74, endPoint x: 188, endPoint y: 68, distance: 68.4
click at [188, 68] on div "19185569 Advanced Search" at bounding box center [390, 74] width 552 height 20
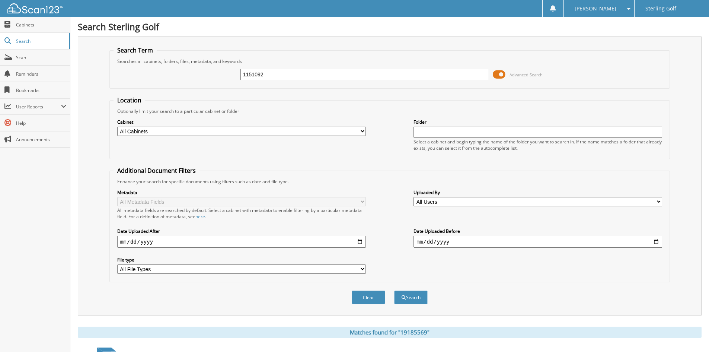
type input "1151092"
click at [394, 290] on button "Search" at bounding box center [411, 297] width 34 height 14
drag, startPoint x: 272, startPoint y: 80, endPoint x: 264, endPoint y: 76, distance: 9.0
click at [264, 76] on div "1151092" at bounding box center [364, 74] width 249 height 13
drag, startPoint x: 272, startPoint y: 74, endPoint x: 197, endPoint y: 60, distance: 76.4
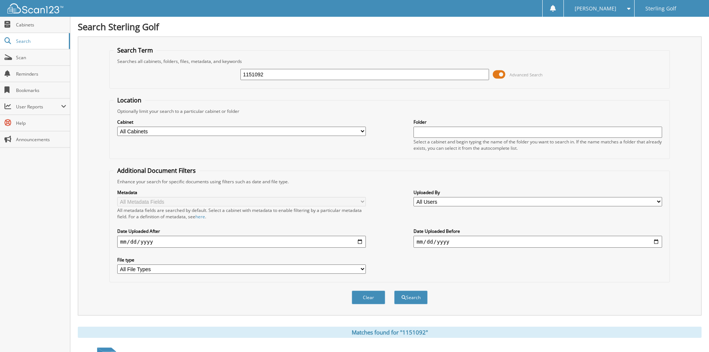
click at [197, 60] on fieldset "Search Term Searches all cabinets, folders, files, metadata, and keywords 11510…" at bounding box center [389, 67] width 561 height 42
type input "134056"
click at [394, 290] on button "Search" at bounding box center [411, 297] width 34 height 14
drag, startPoint x: 275, startPoint y: 76, endPoint x: 137, endPoint y: 74, distance: 138.1
click at [137, 74] on div "134056 Advanced Search" at bounding box center [390, 74] width 552 height 20
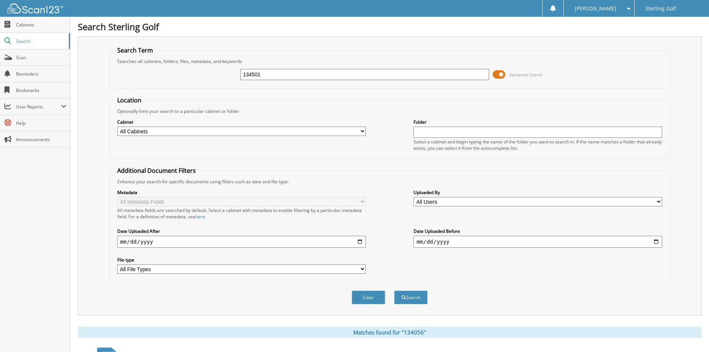
type input "134501"
click at [394, 290] on button "Search" at bounding box center [411, 297] width 34 height 14
drag, startPoint x: 271, startPoint y: 73, endPoint x: 172, endPoint y: 58, distance: 100.1
click at [172, 58] on fieldset "Search Term Searches all cabinets, folders, files, metadata, and keywords 13450…" at bounding box center [389, 67] width 561 height 42
type input "135472"
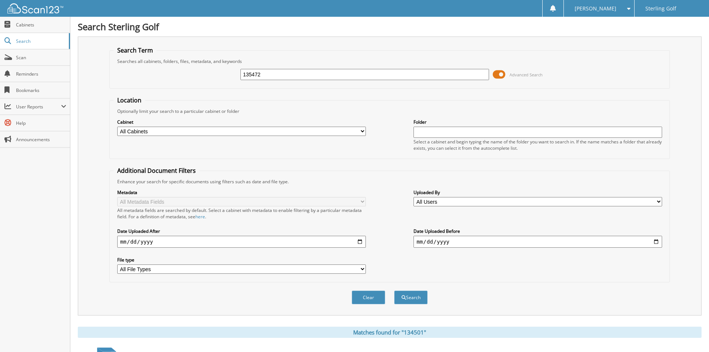
click at [394, 290] on button "Search" at bounding box center [411, 297] width 34 height 14
drag, startPoint x: 277, startPoint y: 77, endPoint x: 169, endPoint y: 63, distance: 108.0
click at [169, 63] on fieldset "Search Term Searches all cabinets, folders, files, metadata, and keywords 13547…" at bounding box center [389, 67] width 561 height 42
click at [270, 58] on div "Searches all cabinets, folders, files, metadata, and keywords" at bounding box center [390, 61] width 552 height 6
drag, startPoint x: 271, startPoint y: 71, endPoint x: 198, endPoint y: 74, distance: 72.3
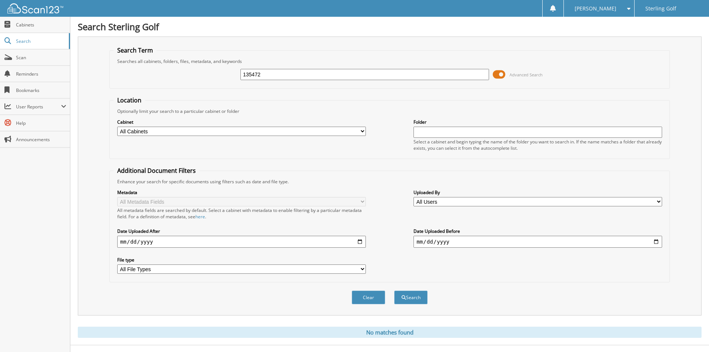
click at [198, 74] on div "135472 Advanced Search" at bounding box center [390, 74] width 552 height 20
type input "9023765766"
click at [394, 290] on button "Search" at bounding box center [411, 297] width 34 height 14
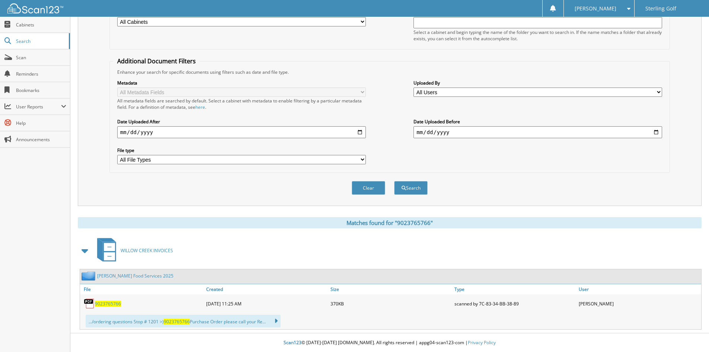
click at [146, 277] on link "[PERSON_NAME] Food Services 2025" at bounding box center [135, 275] width 76 height 6
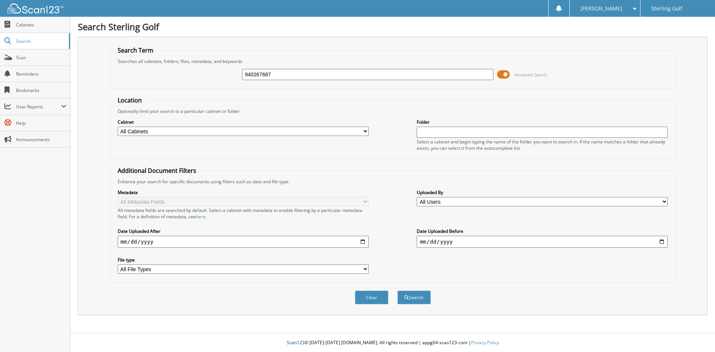
type input "940267687"
click at [397, 290] on button "Search" at bounding box center [414, 297] width 34 height 14
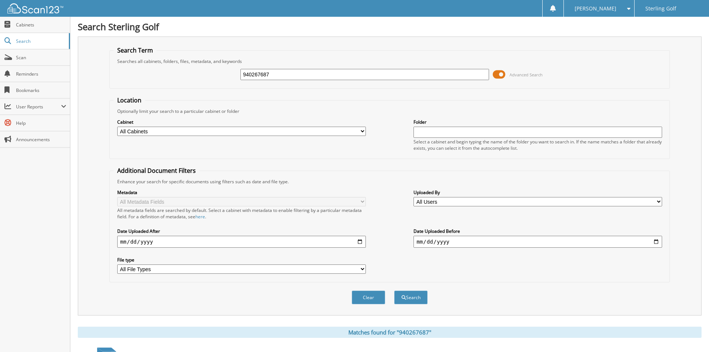
drag, startPoint x: 275, startPoint y: 75, endPoint x: 176, endPoint y: 69, distance: 98.5
click at [176, 69] on div "940267687 Advanced Search" at bounding box center [390, 74] width 552 height 20
type input "940339536"
click at [394, 290] on button "Search" at bounding box center [411, 297] width 34 height 14
drag, startPoint x: 288, startPoint y: 70, endPoint x: 88, endPoint y: 61, distance: 200.1
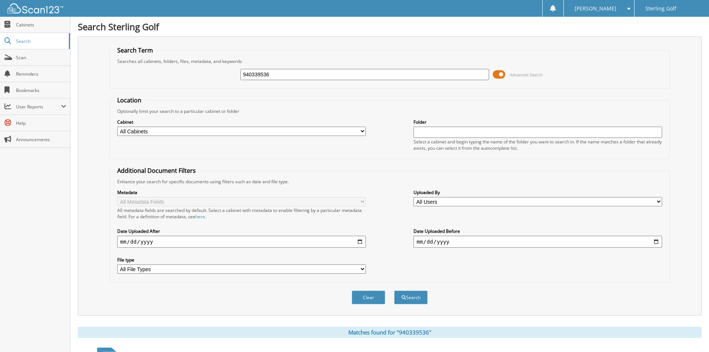
click at [100, 58] on div "Search Term Searches all cabinets, folders, files, metadata, and keywords 94033…" at bounding box center [390, 175] width 624 height 279
type input "940485123"
click at [394, 290] on button "Search" at bounding box center [411, 297] width 34 height 14
drag, startPoint x: 272, startPoint y: 76, endPoint x: 253, endPoint y: 77, distance: 19.4
click at [253, 77] on input "940485123" at bounding box center [364, 74] width 249 height 11
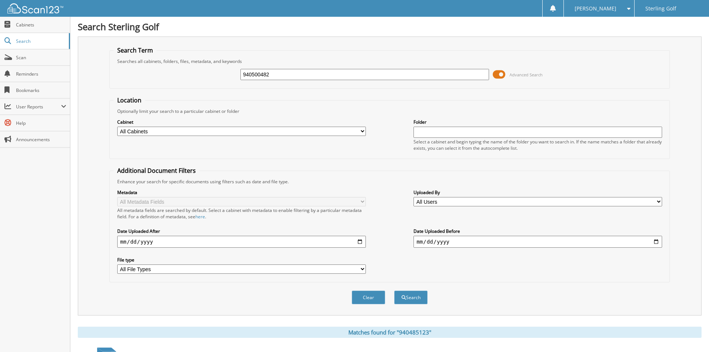
type input "940500482"
click at [394, 290] on button "Search" at bounding box center [411, 297] width 34 height 14
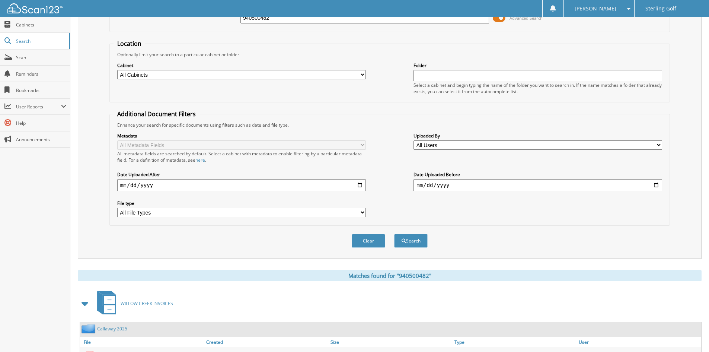
scroll to position [47, 0]
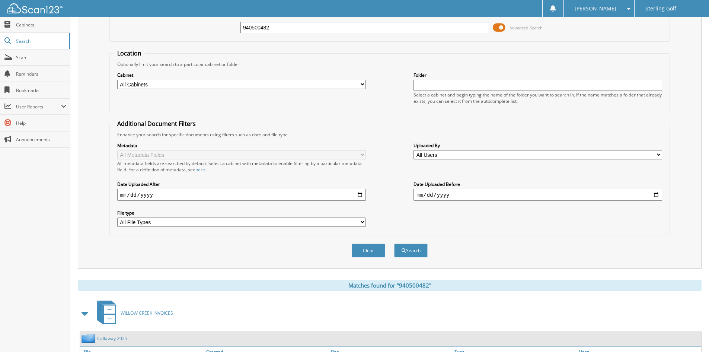
drag, startPoint x: 288, startPoint y: 28, endPoint x: 255, endPoint y: 26, distance: 32.4
click at [255, 26] on input "940500482" at bounding box center [364, 27] width 249 height 11
type input "940521976"
click at [394, 243] on button "Search" at bounding box center [411, 250] width 34 height 14
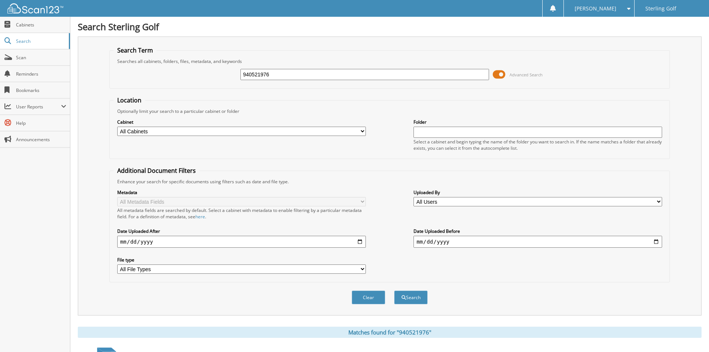
drag, startPoint x: 270, startPoint y: 73, endPoint x: 256, endPoint y: 73, distance: 14.5
click at [256, 73] on input "940521976" at bounding box center [364, 74] width 249 height 11
type input "940532561"
click at [394, 290] on button "Search" at bounding box center [411, 297] width 34 height 14
drag, startPoint x: 273, startPoint y: 73, endPoint x: 254, endPoint y: 73, distance: 19.4
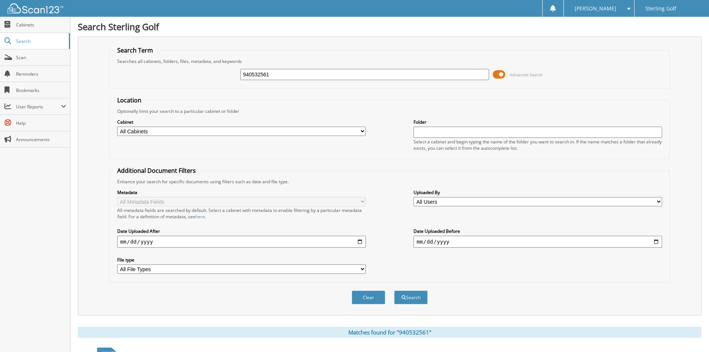
click at [254, 73] on input "940532561" at bounding box center [364, 74] width 249 height 11
type input "940543097"
click at [394, 290] on button "Search" at bounding box center [411, 297] width 34 height 14
drag, startPoint x: 268, startPoint y: 73, endPoint x: 257, endPoint y: 73, distance: 10.4
click at [257, 73] on input "940543097" at bounding box center [364, 74] width 249 height 11
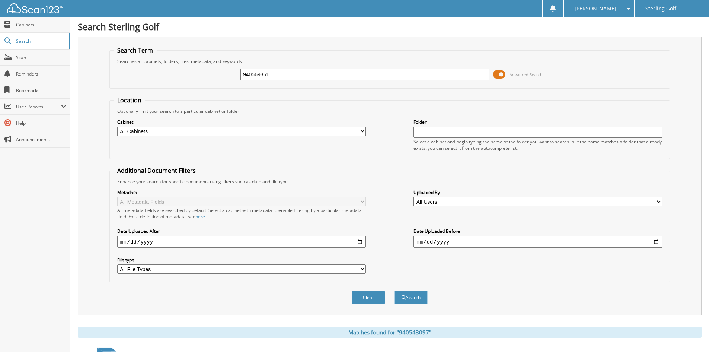
type input "940569361"
click at [394, 290] on button "Search" at bounding box center [411, 297] width 34 height 14
drag, startPoint x: 278, startPoint y: 74, endPoint x: 254, endPoint y: 74, distance: 23.8
click at [254, 74] on input "940569361" at bounding box center [364, 74] width 249 height 11
type input "940901700"
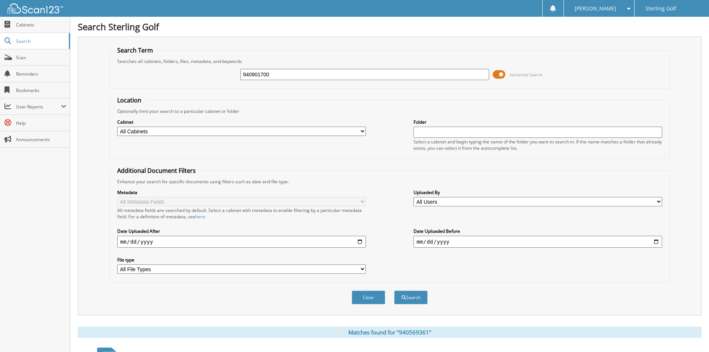
click at [394, 290] on button "Search" at bounding box center [411, 297] width 34 height 14
drag, startPoint x: 278, startPoint y: 74, endPoint x: 117, endPoint y: 64, distance: 161.1
click at [129, 63] on fieldset "Search Term Searches all cabinets, folders, files, metadata, and keywords 94090…" at bounding box center [389, 67] width 561 height 42
type input "1040484"
click at [394, 290] on button "Search" at bounding box center [411, 297] width 34 height 14
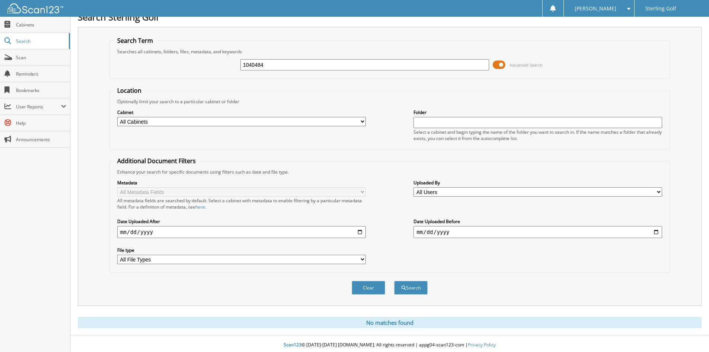
scroll to position [12, 0]
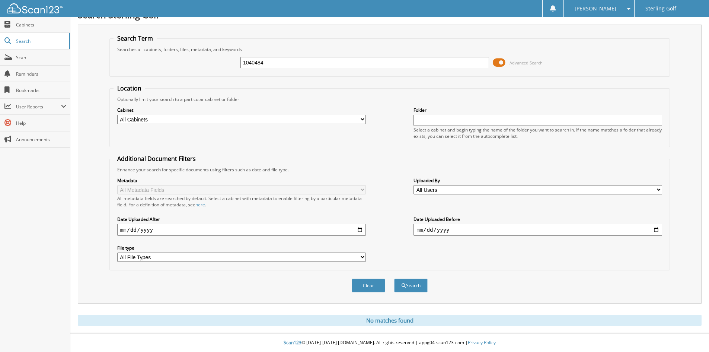
drag, startPoint x: 277, startPoint y: 66, endPoint x: 133, endPoint y: 64, distance: 144.8
click at [133, 64] on div "1040484 Advanced Search" at bounding box center [390, 62] width 552 height 20
type input "2150828"
click at [394, 278] on button "Search" at bounding box center [411, 285] width 34 height 14
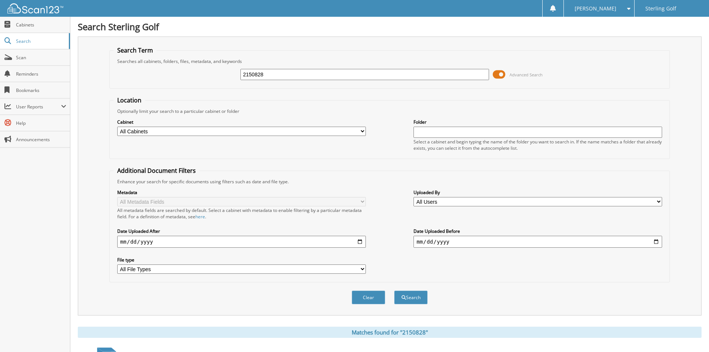
drag, startPoint x: 249, startPoint y: 69, endPoint x: 149, endPoint y: 68, distance: 100.1
click at [149, 68] on div "2150828 Advanced Search" at bounding box center [390, 74] width 552 height 20
type input "2159774"
click at [394, 290] on button "Search" at bounding box center [411, 297] width 34 height 14
click at [264, 67] on div "2159774 Advanced Search" at bounding box center [390, 74] width 552 height 20
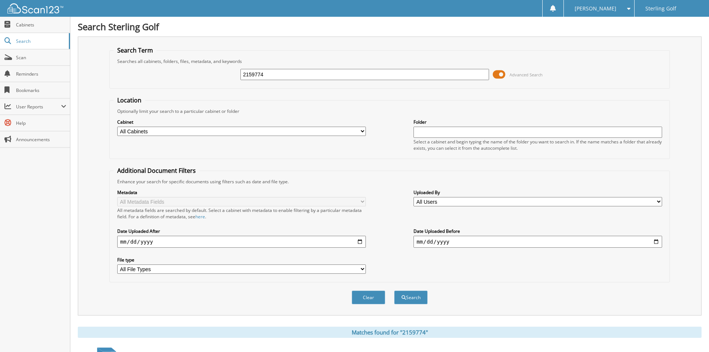
drag, startPoint x: 275, startPoint y: 71, endPoint x: 172, endPoint y: 77, distance: 103.7
click at [172, 77] on div "2159774 Advanced Search" at bounding box center [390, 74] width 552 height 20
type input "2163453"
click at [394, 290] on button "Search" at bounding box center [411, 297] width 34 height 14
drag, startPoint x: 269, startPoint y: 72, endPoint x: 166, endPoint y: 77, distance: 102.5
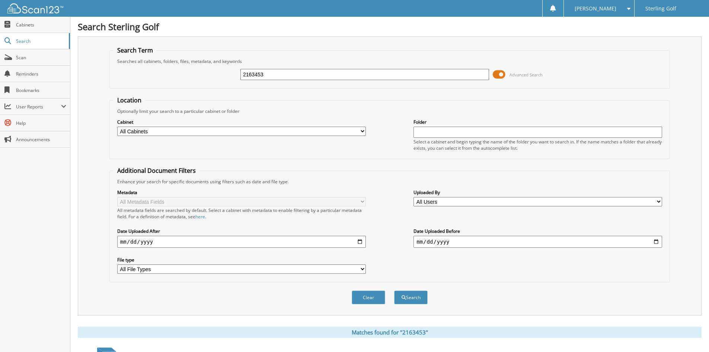
click at [168, 76] on div "2163453 Advanced Search" at bounding box center [390, 74] width 552 height 20
type input "610207"
click at [394, 290] on button "Search" at bounding box center [411, 297] width 34 height 14
drag, startPoint x: 271, startPoint y: 76, endPoint x: 162, endPoint y: 81, distance: 109.5
click at [162, 81] on div "610207 Advanced Search" at bounding box center [390, 74] width 552 height 20
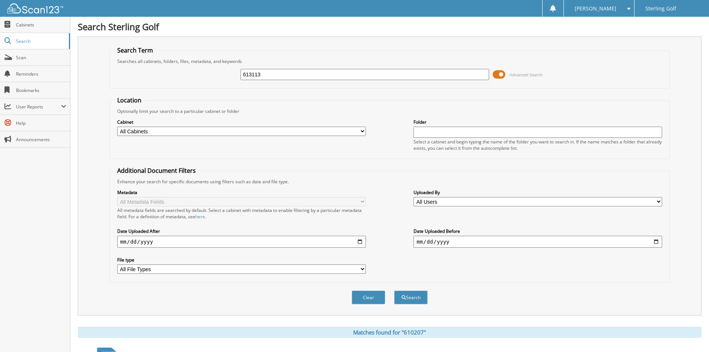
type input "613113"
click at [394, 290] on button "Search" at bounding box center [411, 297] width 34 height 14
drag, startPoint x: 262, startPoint y: 73, endPoint x: 127, endPoint y: 78, distance: 134.5
click at [127, 78] on div "613113 Advanced Search" at bounding box center [390, 74] width 552 height 20
type input "4"
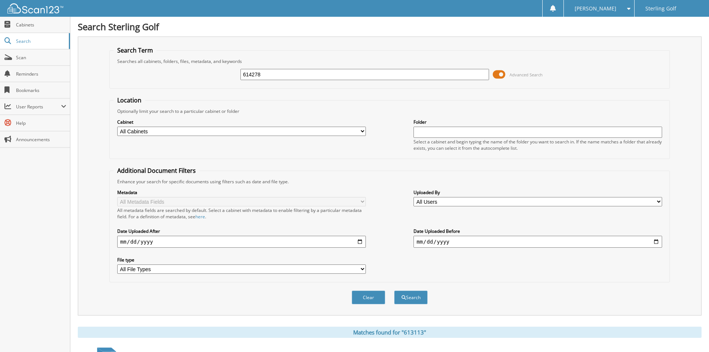
type input "614278"
click at [394, 290] on button "Search" at bounding box center [411, 297] width 34 height 14
drag, startPoint x: 266, startPoint y: 75, endPoint x: 106, endPoint y: 67, distance: 159.9
click at [106, 67] on div "Search Term Searches all cabinets, folders, files, metadata, and keywords 61427…" at bounding box center [390, 175] width 624 height 279
type input "34012"
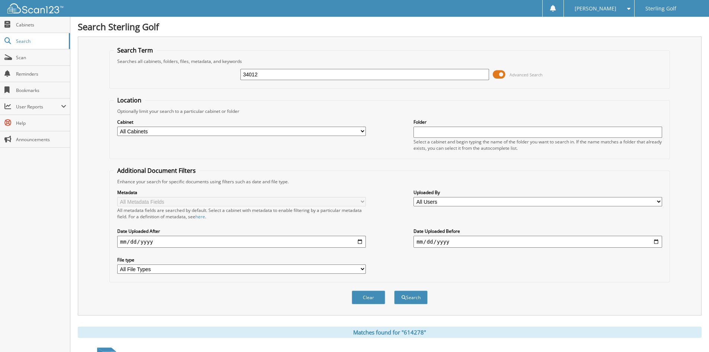
click at [394, 290] on button "Search" at bounding box center [411, 297] width 34 height 14
drag, startPoint x: 267, startPoint y: 74, endPoint x: 165, endPoint y: 68, distance: 101.8
click at [165, 68] on div "34012 Advanced Search" at bounding box center [390, 74] width 552 height 20
type input "34200"
click at [394, 290] on button "Search" at bounding box center [411, 297] width 34 height 14
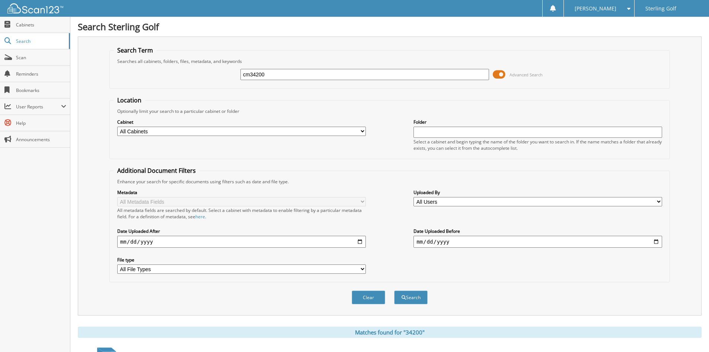
type input "cm34200"
click at [394, 290] on button "Search" at bounding box center [411, 297] width 34 height 14
drag, startPoint x: 280, startPoint y: 73, endPoint x: 110, endPoint y: 60, distance: 170.3
click at [112, 59] on fieldset "Search Term Searches all cabinets, folders, files, metadata, and keywords cm342…" at bounding box center [389, 67] width 561 height 42
type input "37110"
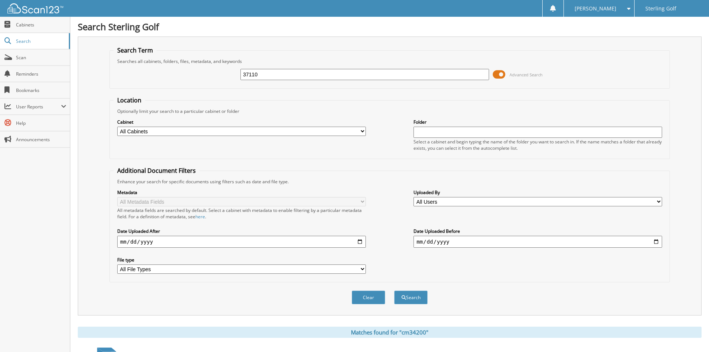
click at [394, 290] on button "Search" at bounding box center [411, 297] width 34 height 14
drag, startPoint x: 265, startPoint y: 75, endPoint x: 137, endPoint y: 62, distance: 129.1
click at [137, 62] on fieldset "Search Term Searches all cabinets, folders, files, metadata, and keywords 37110…" at bounding box center [389, 67] width 561 height 42
type input "1415470"
click at [394, 290] on button "Search" at bounding box center [411, 297] width 34 height 14
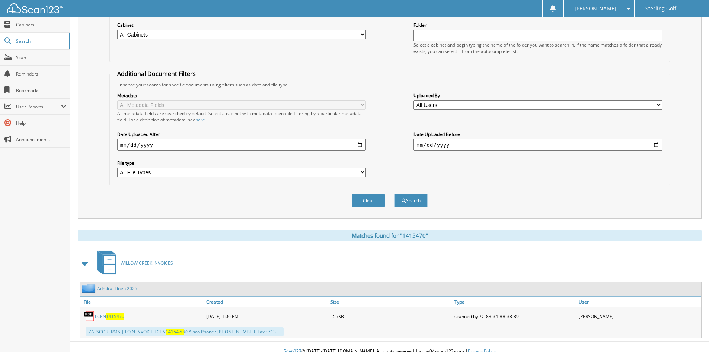
scroll to position [106, 0]
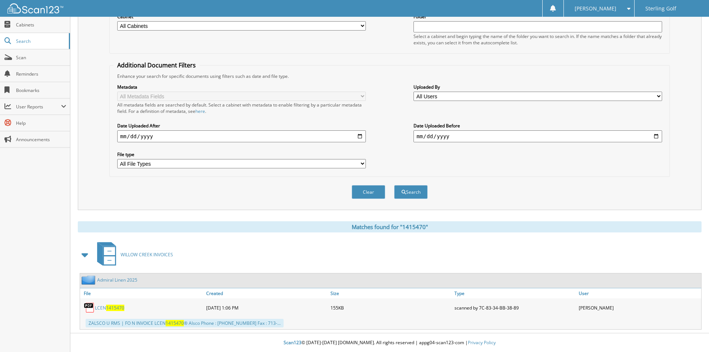
click at [131, 280] on link "Admiral Linen 2025" at bounding box center [117, 280] width 40 height 6
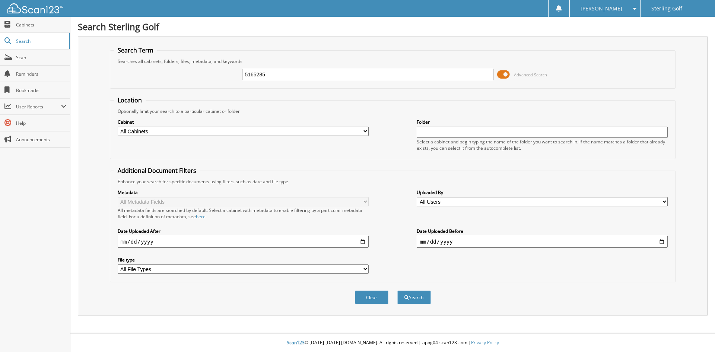
type input "5165285"
click at [397, 290] on button "Search" at bounding box center [414, 297] width 34 height 14
